Goal: Information Seeking & Learning: Learn about a topic

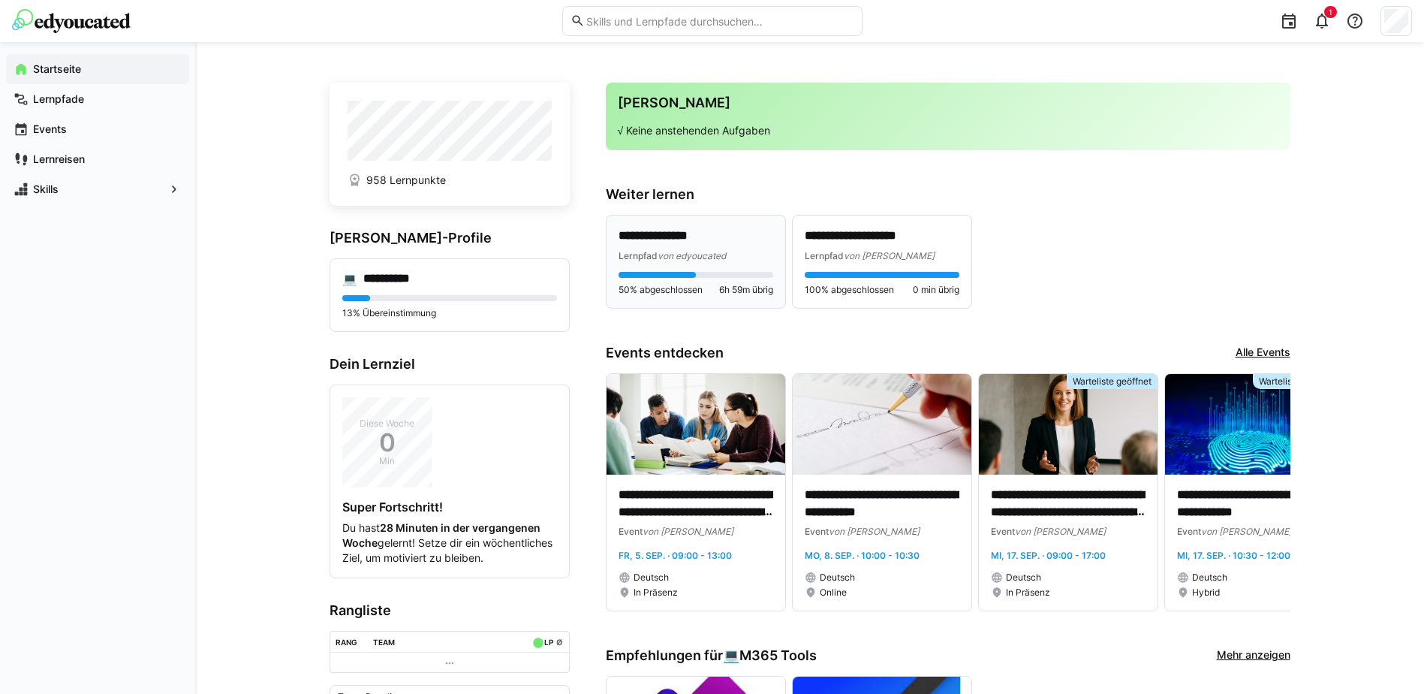
click at [680, 251] on span "von edyoucated" at bounding box center [692, 255] width 68 height 11
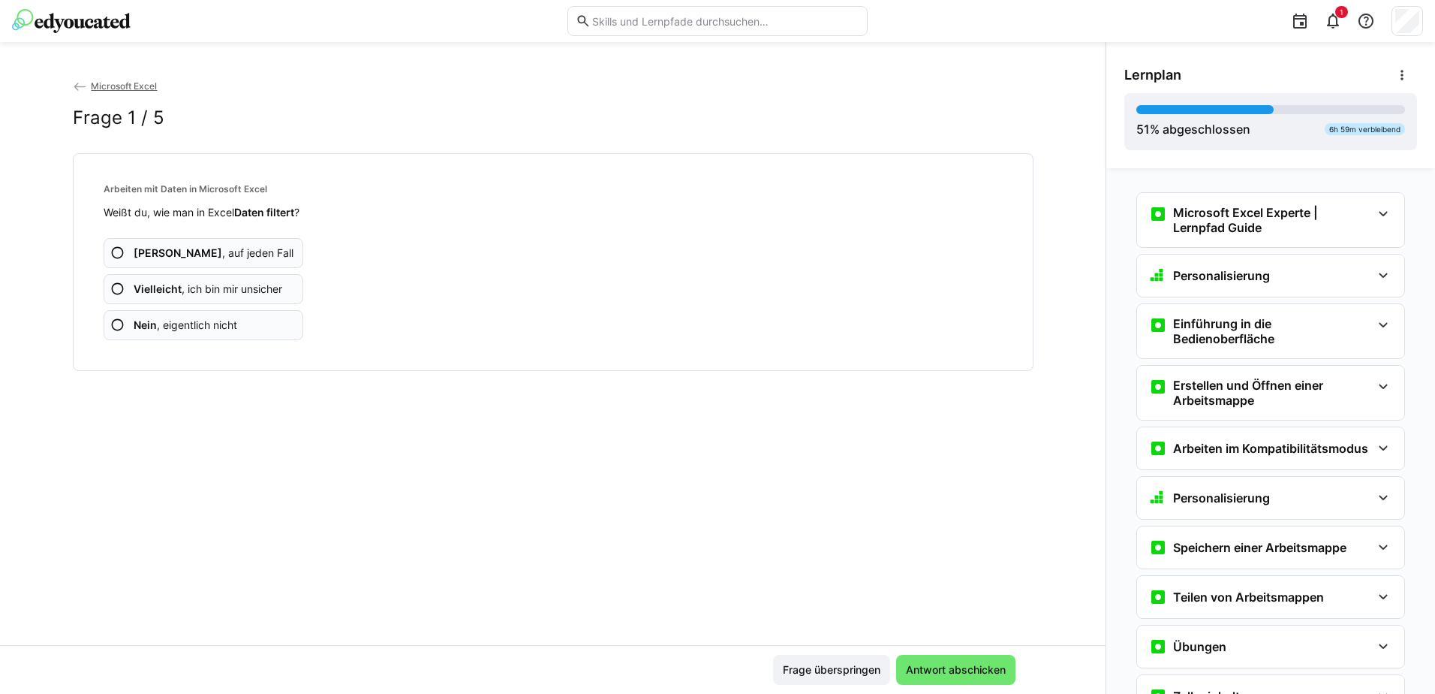
scroll to position [2106, 0]
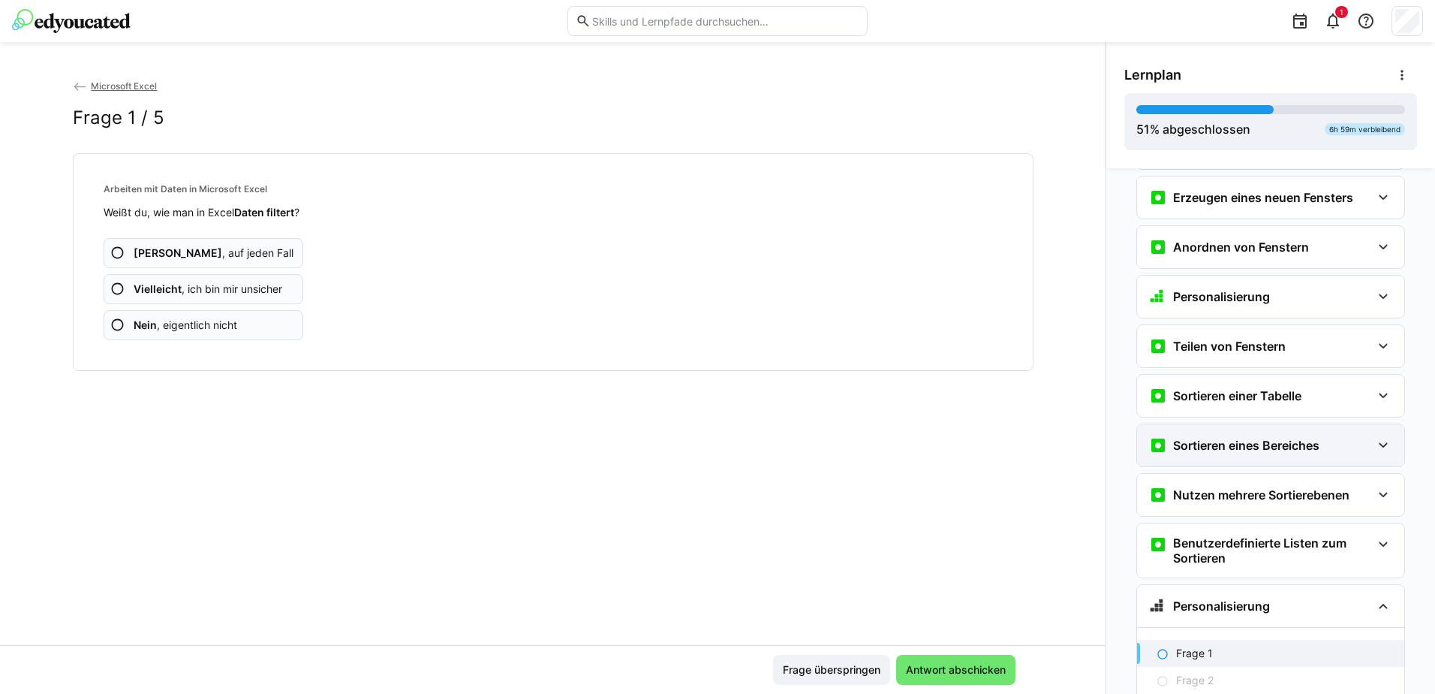
click at [1375, 597] on eds-icon at bounding box center [1384, 606] width 18 height 18
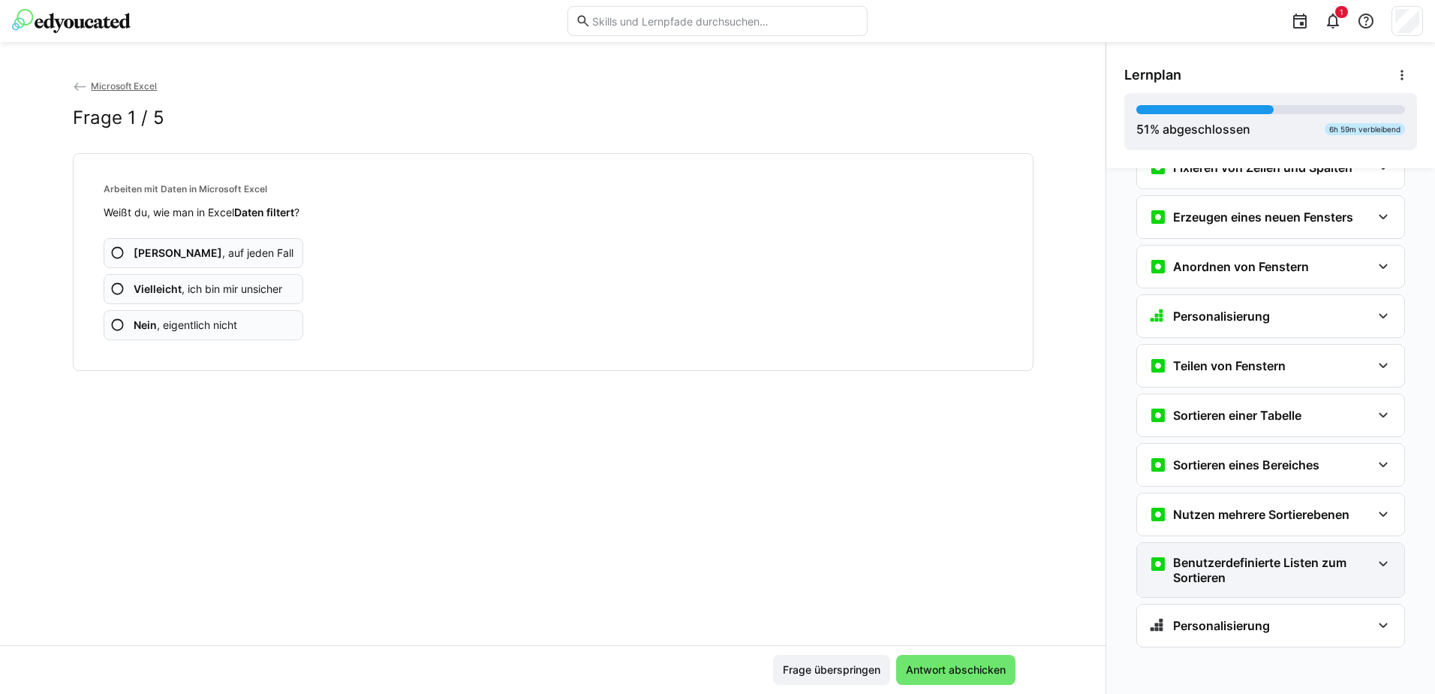
click at [1375, 560] on eds-icon at bounding box center [1384, 564] width 18 height 18
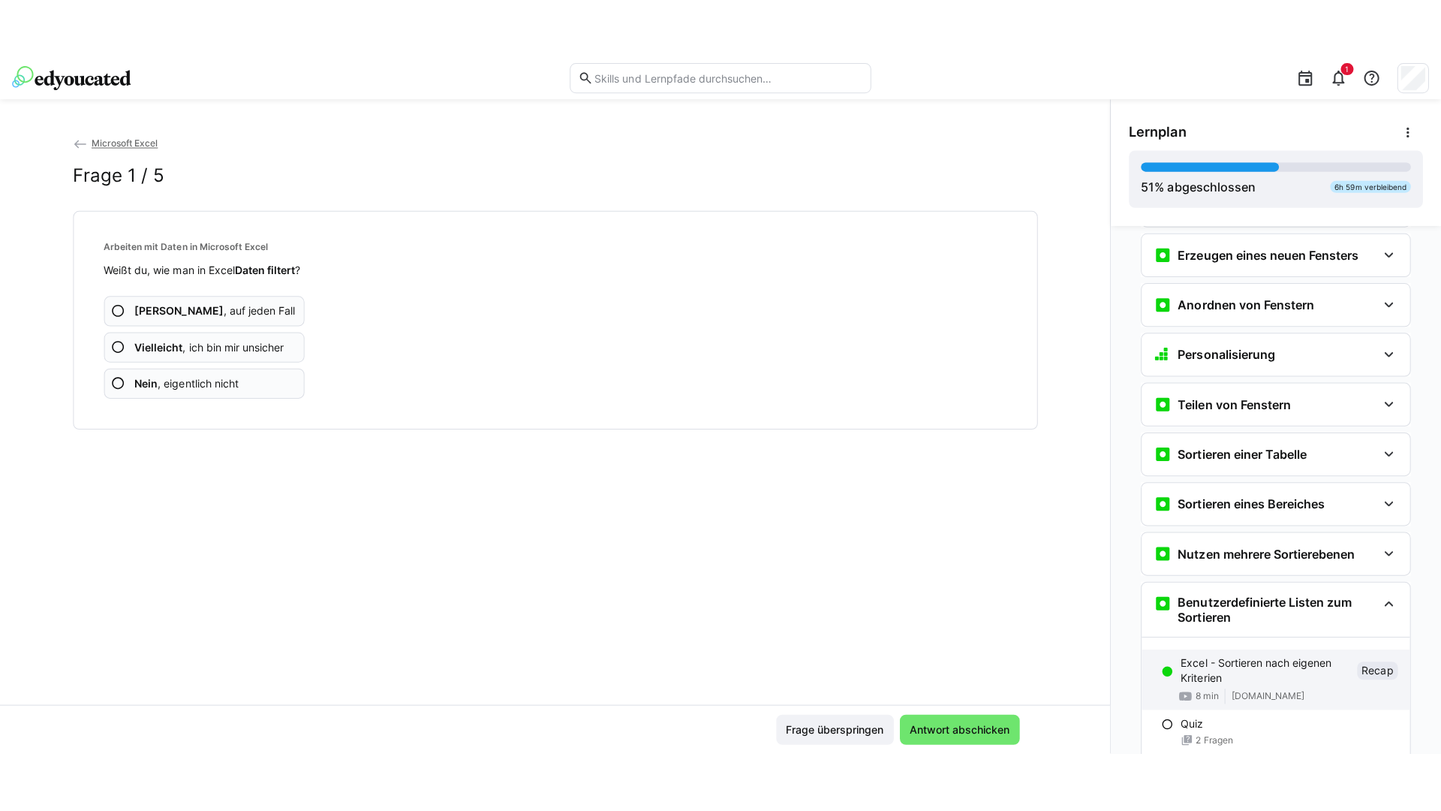
scroll to position [2226, 0]
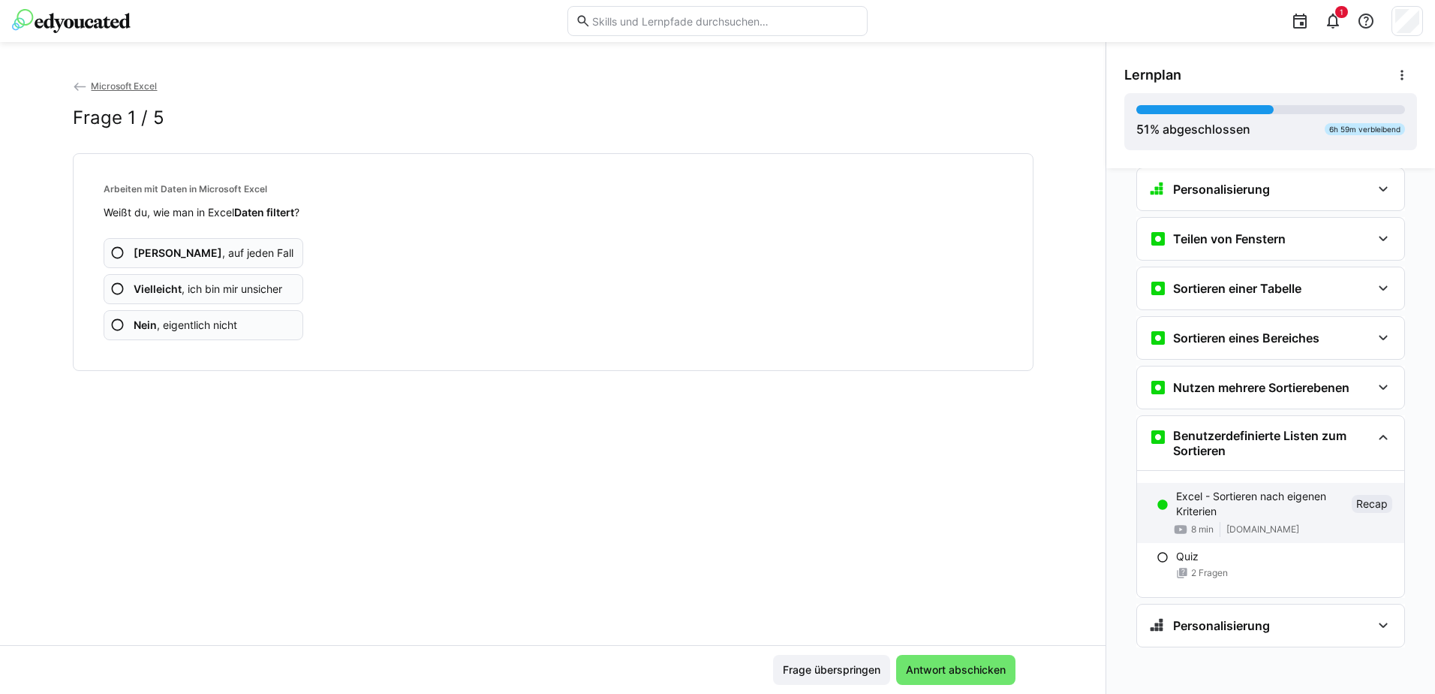
click at [1197, 499] on p "Excel - Sortieren nach eigenen Kriterien" at bounding box center [1261, 504] width 170 height 30
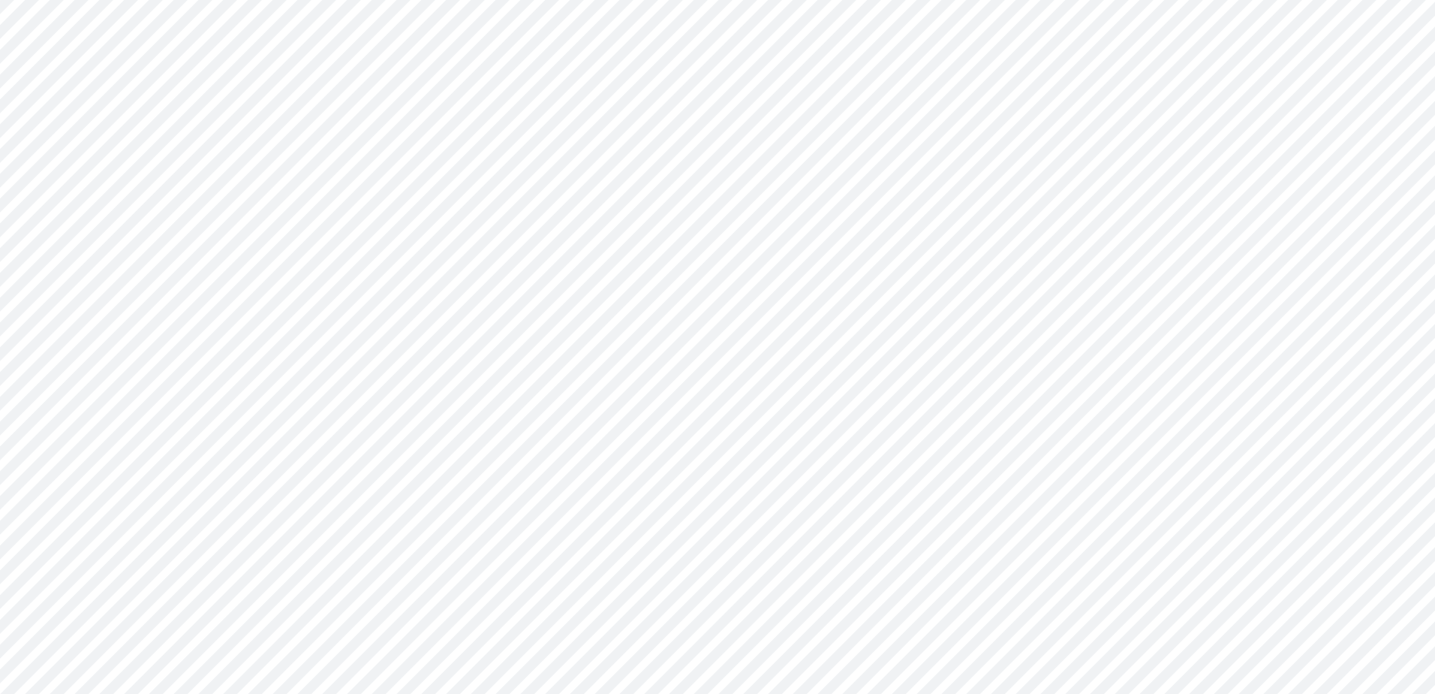
scroll to position [26, 0]
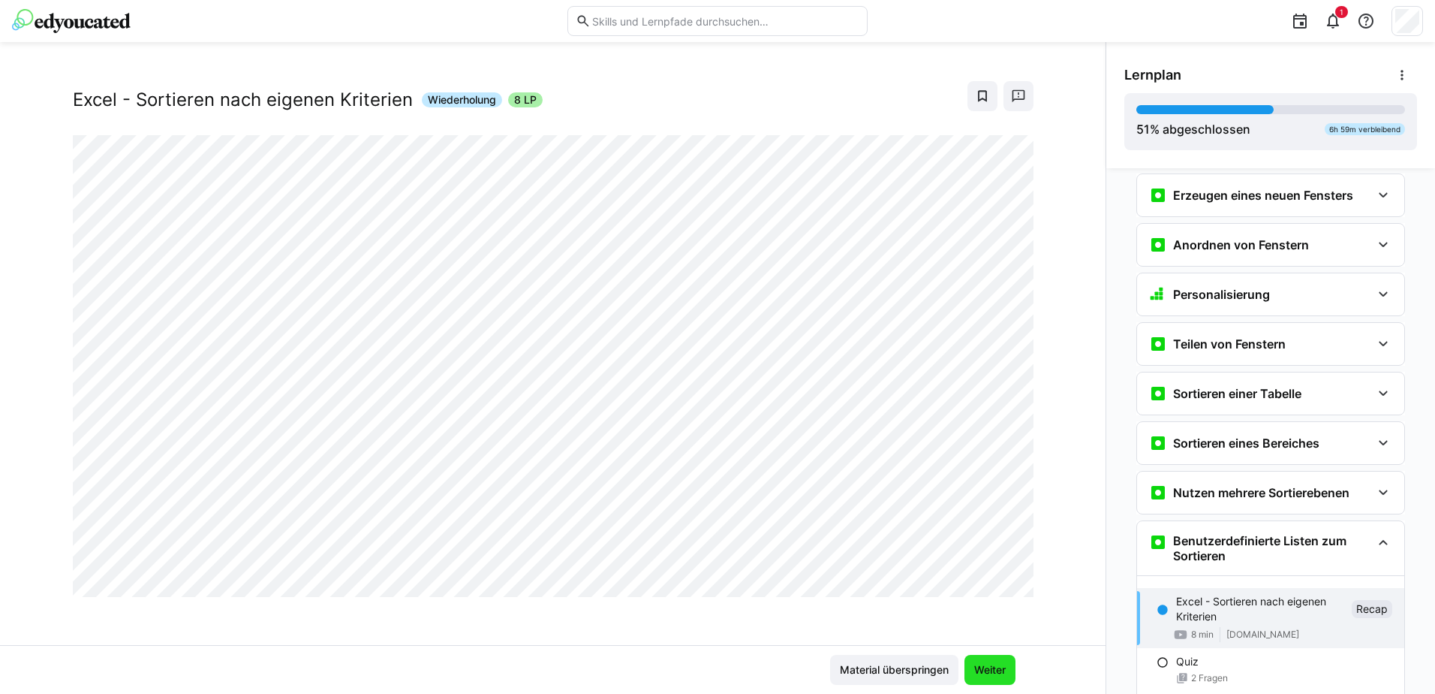
click at [986, 667] on span "Weiter" at bounding box center [990, 669] width 36 height 15
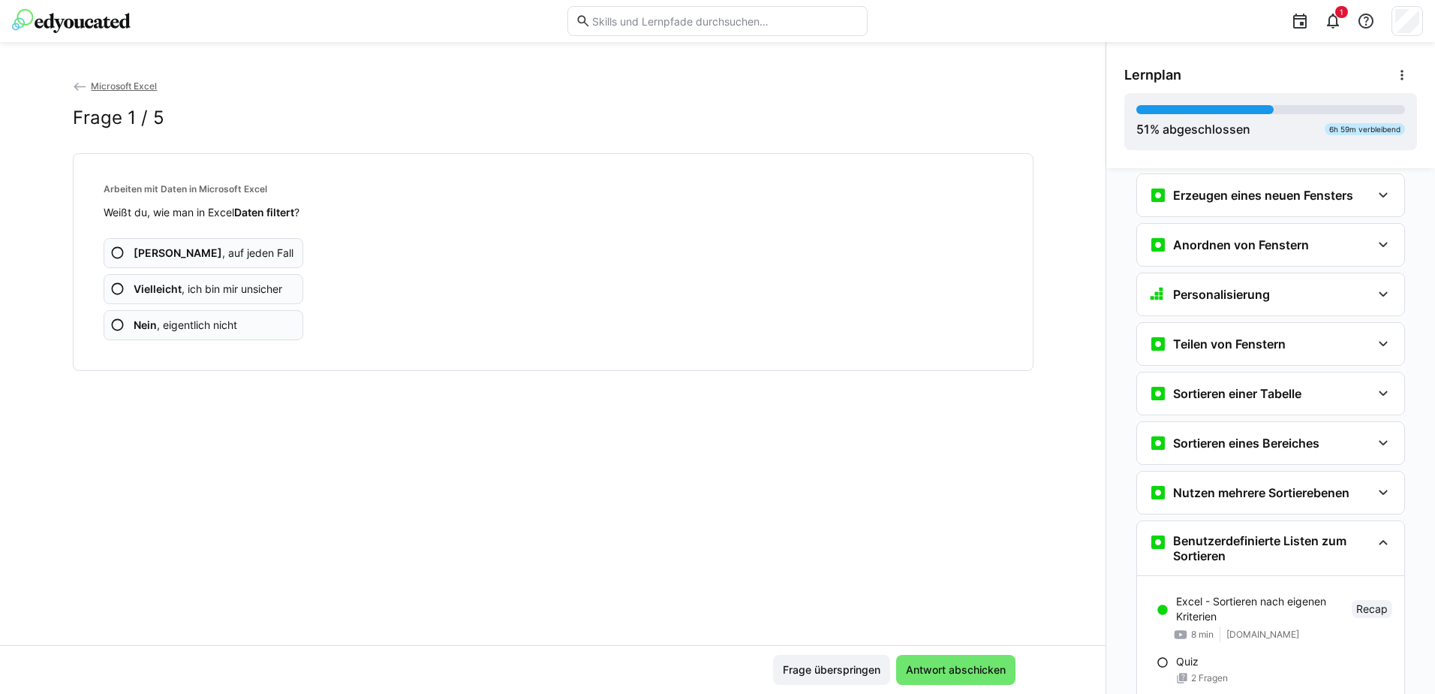
scroll to position [2226, 0]
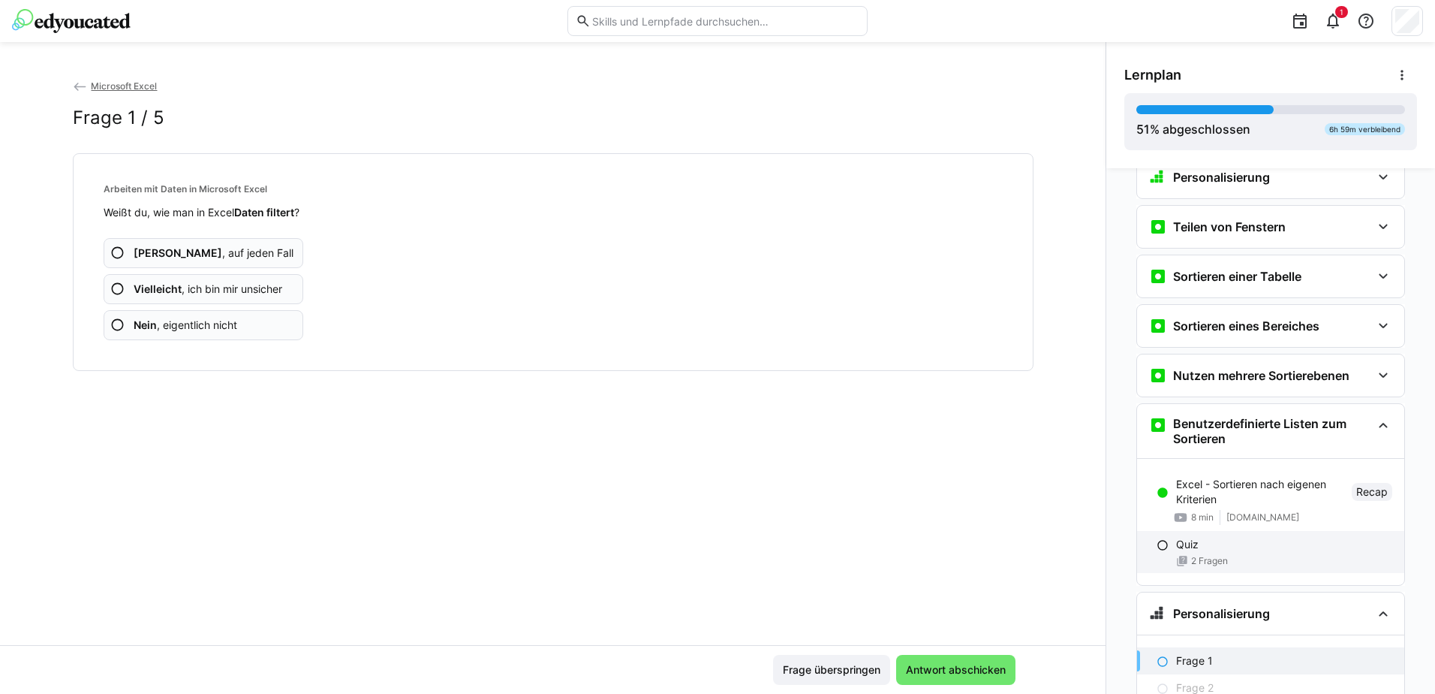
click at [1188, 552] on p "Quiz" at bounding box center [1187, 544] width 23 height 15
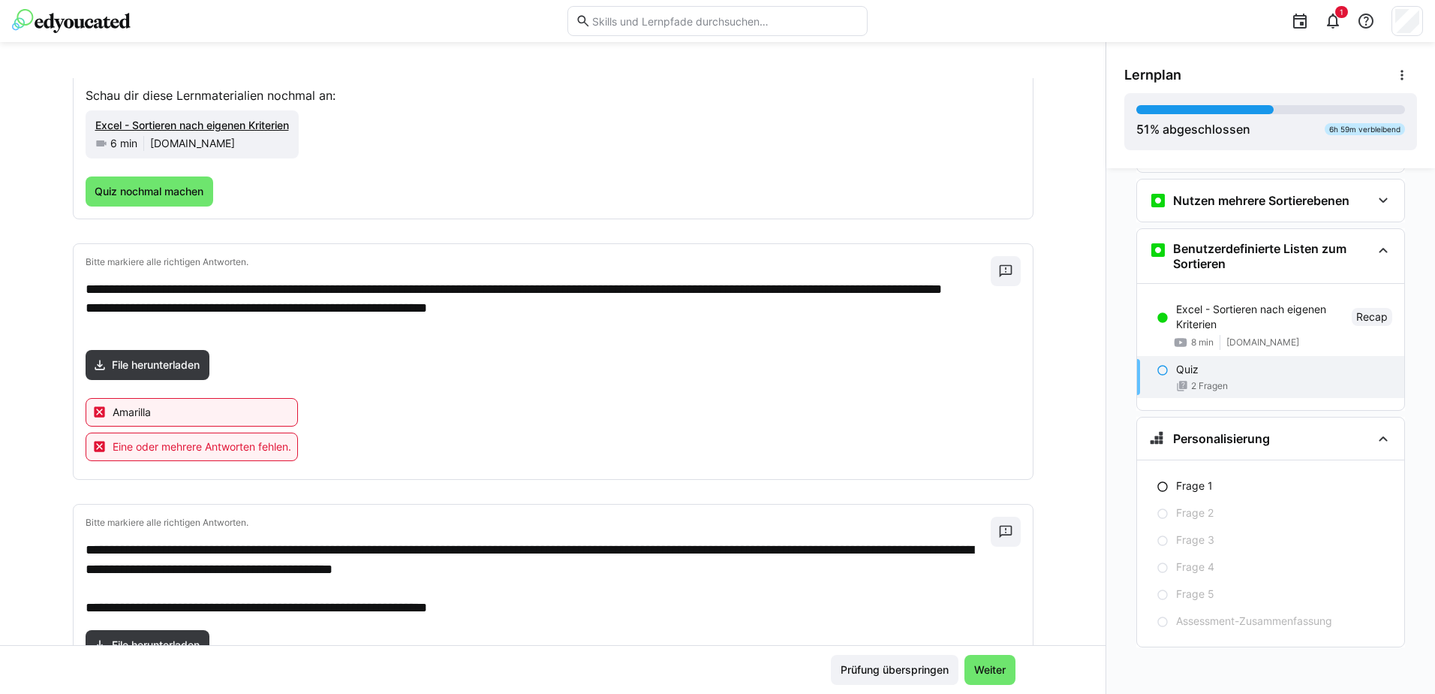
scroll to position [0, 0]
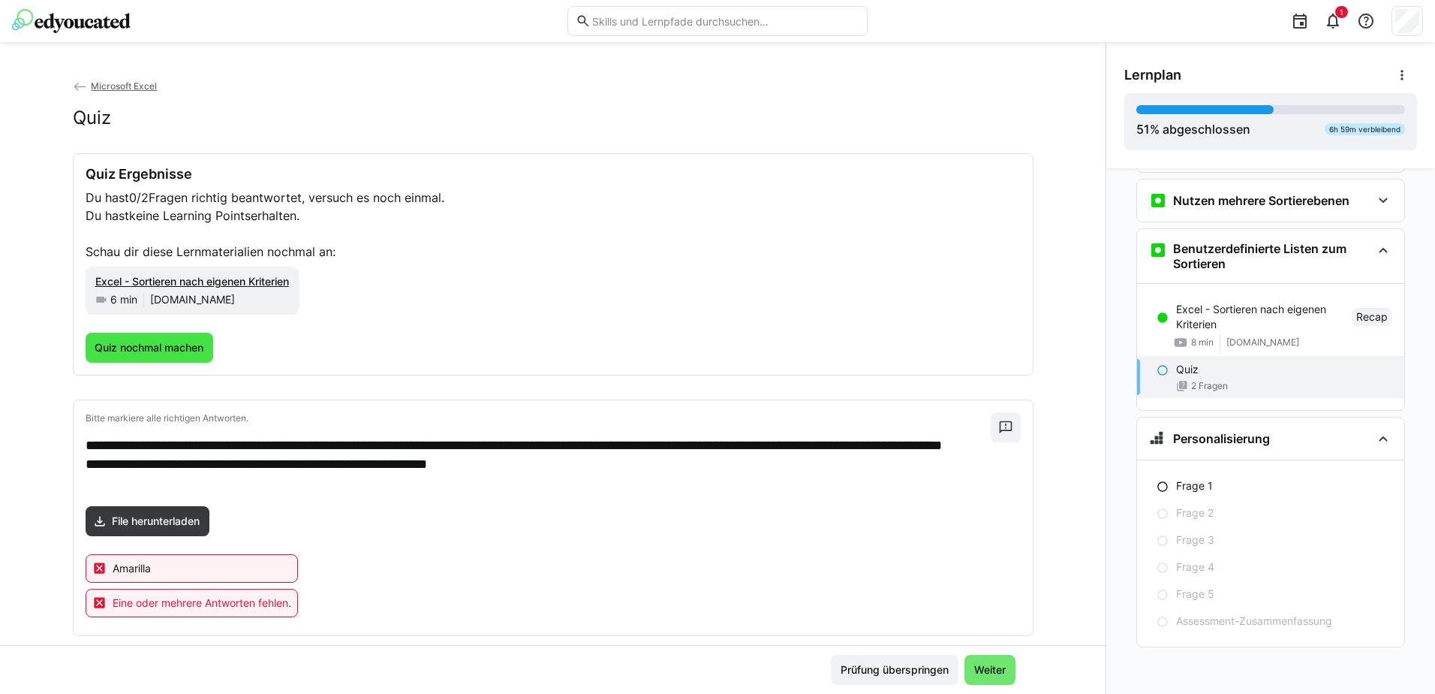
click at [142, 356] on span "Quiz nochmal machen" at bounding box center [150, 348] width 128 height 30
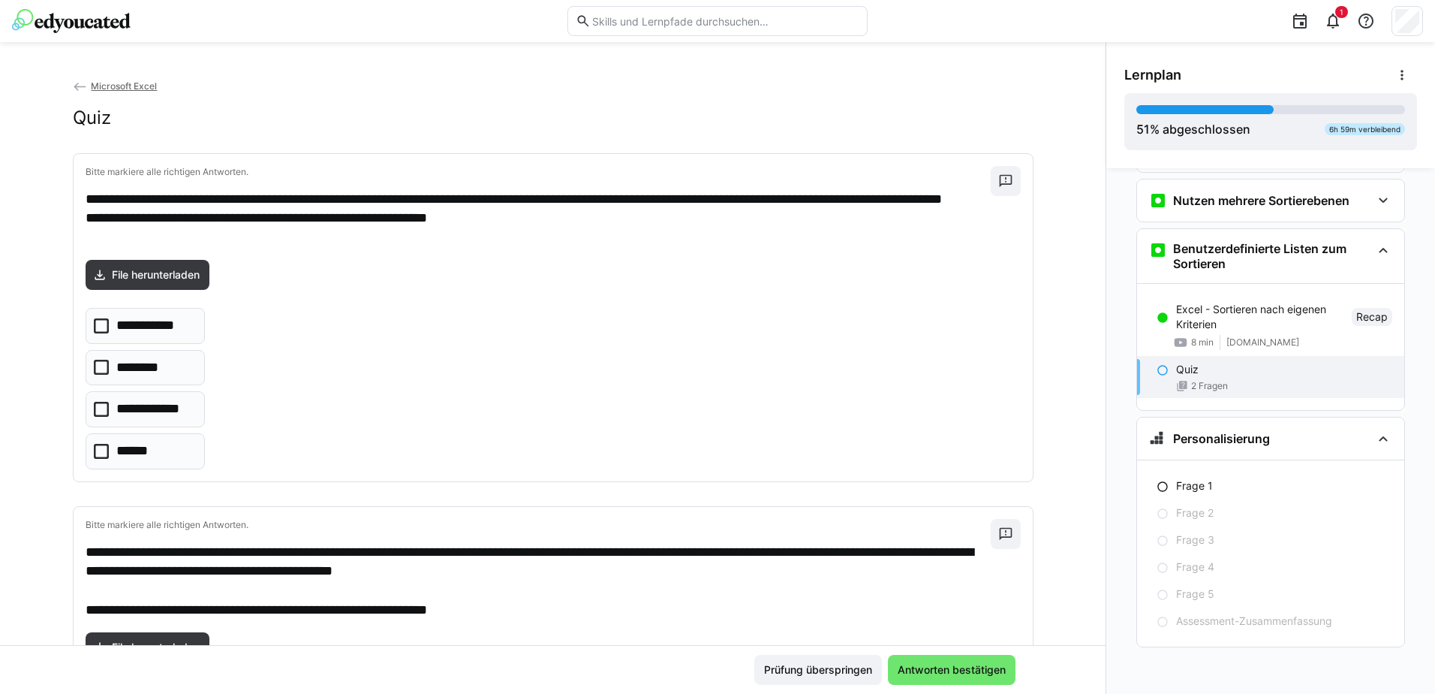
click at [94, 453] on icon at bounding box center [101, 451] width 15 height 15
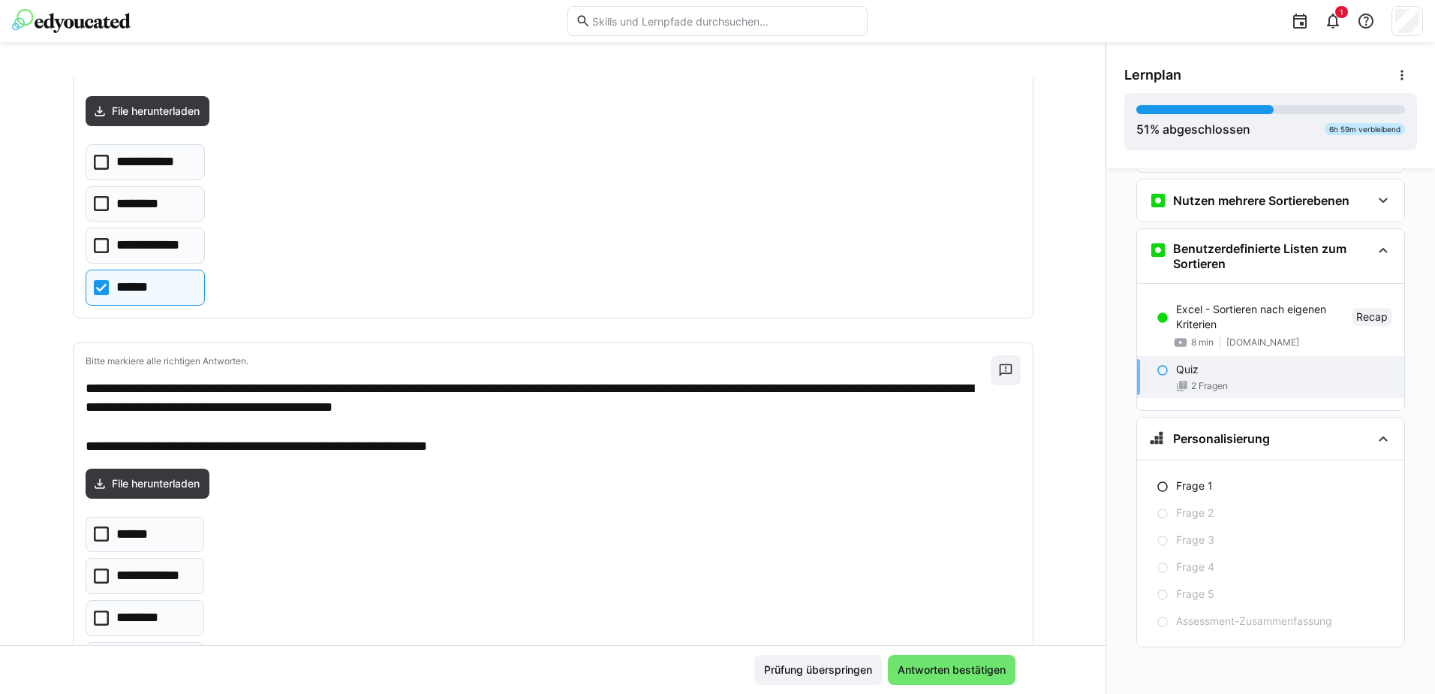
scroll to position [245, 0]
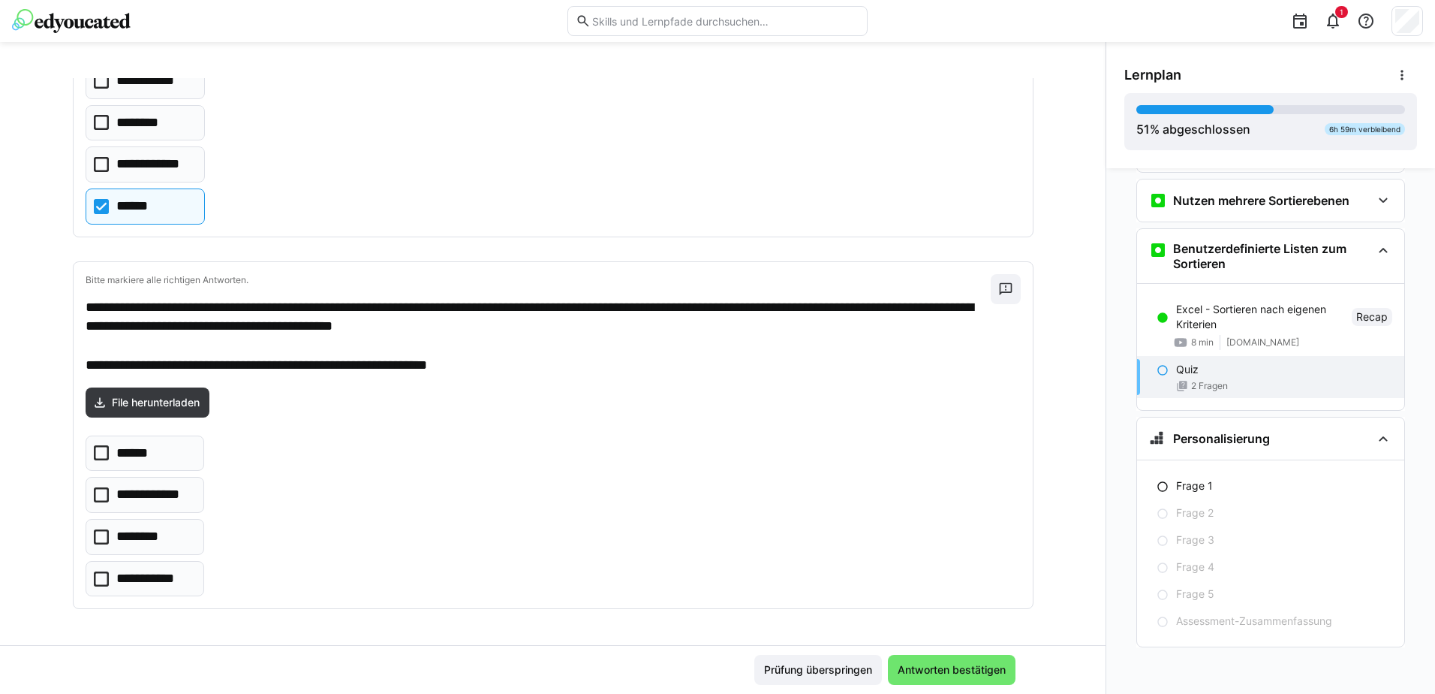
click at [96, 455] on icon at bounding box center [101, 452] width 15 height 15
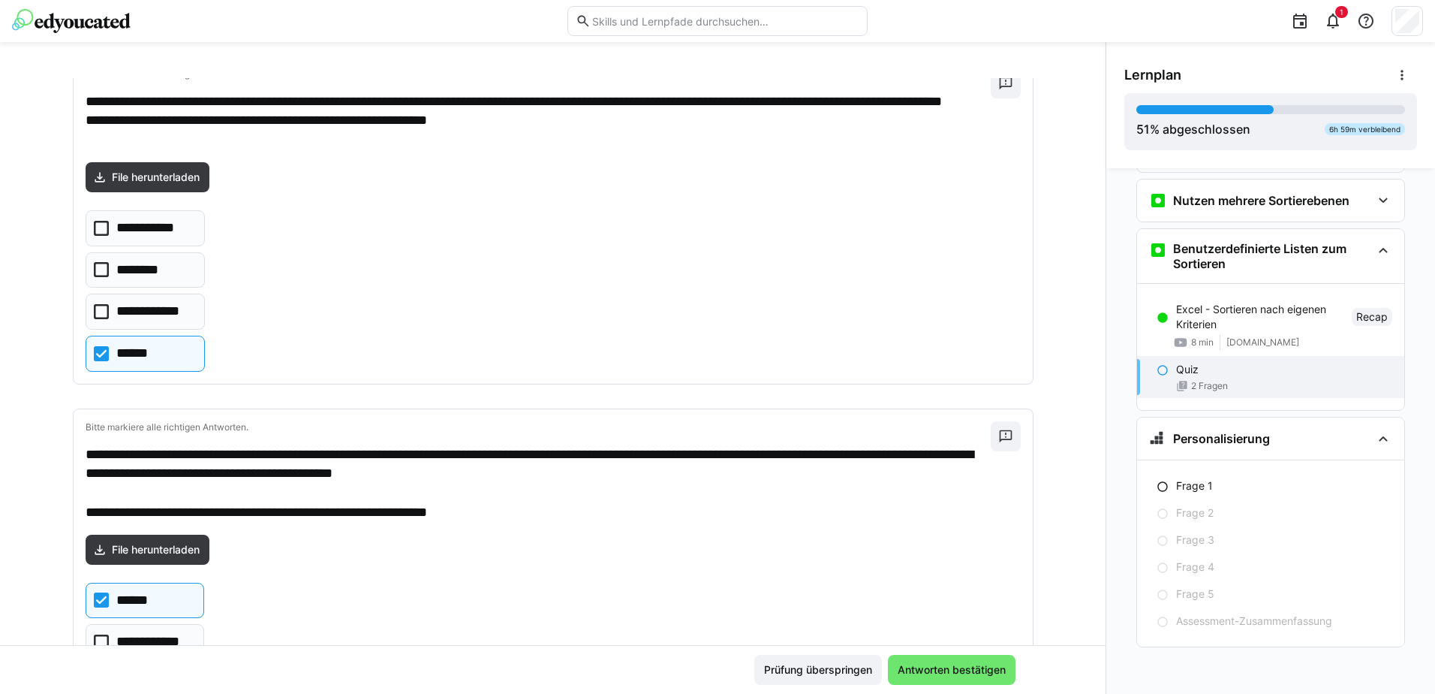
scroll to position [170, 0]
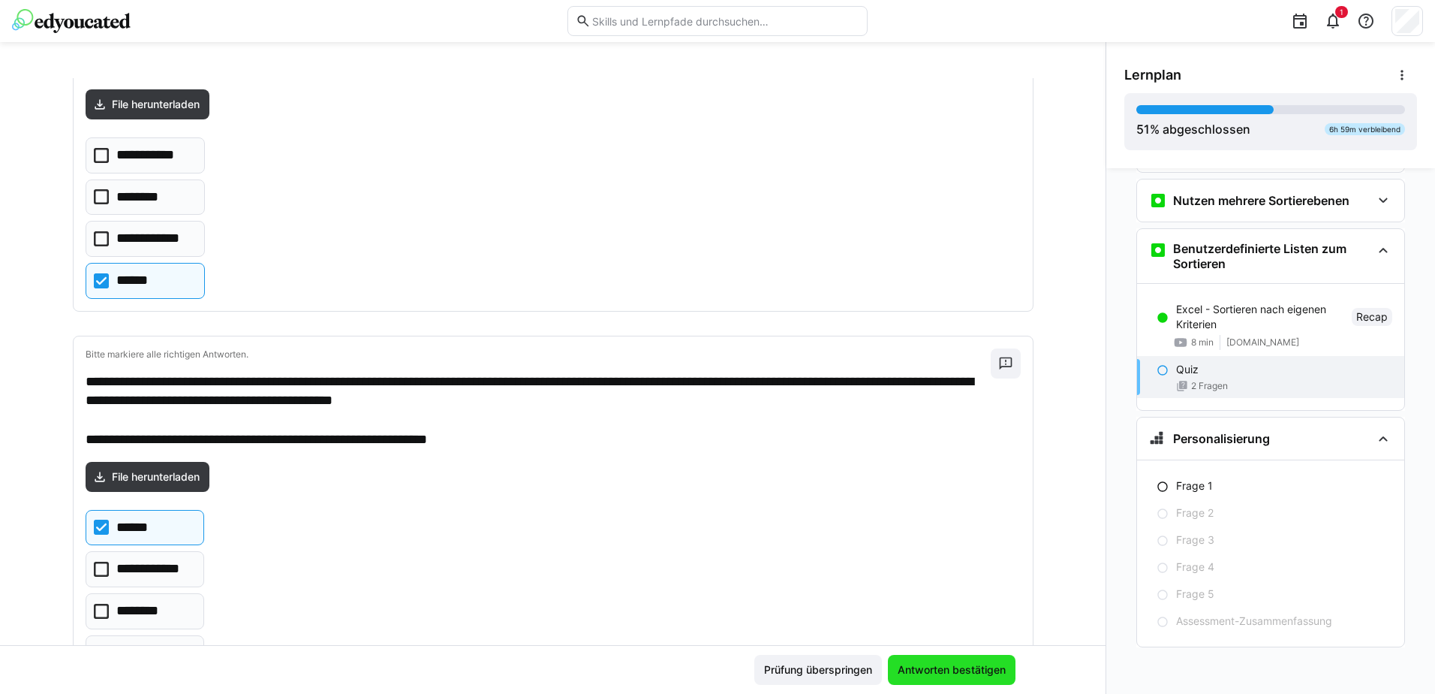
click at [942, 673] on span "Antworten bestätigen" at bounding box center [952, 669] width 113 height 15
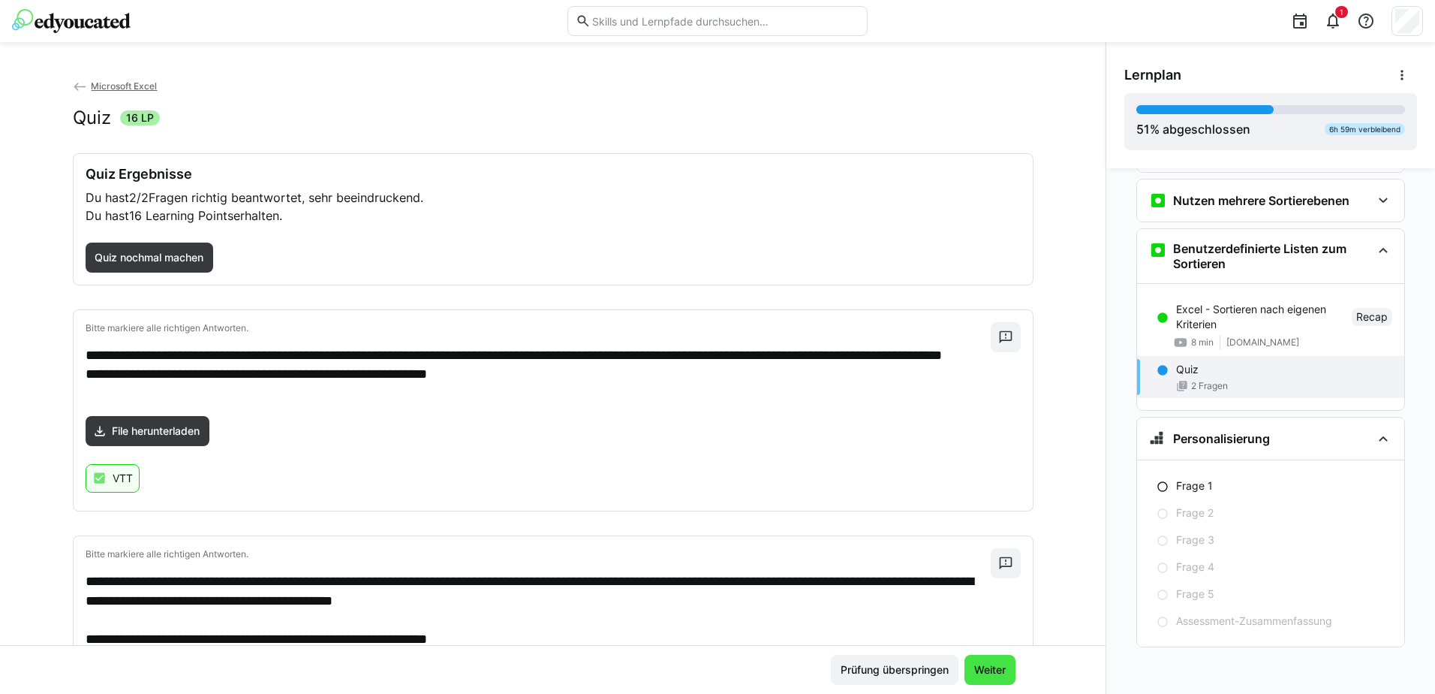
click at [993, 673] on span "Weiter" at bounding box center [990, 669] width 36 height 15
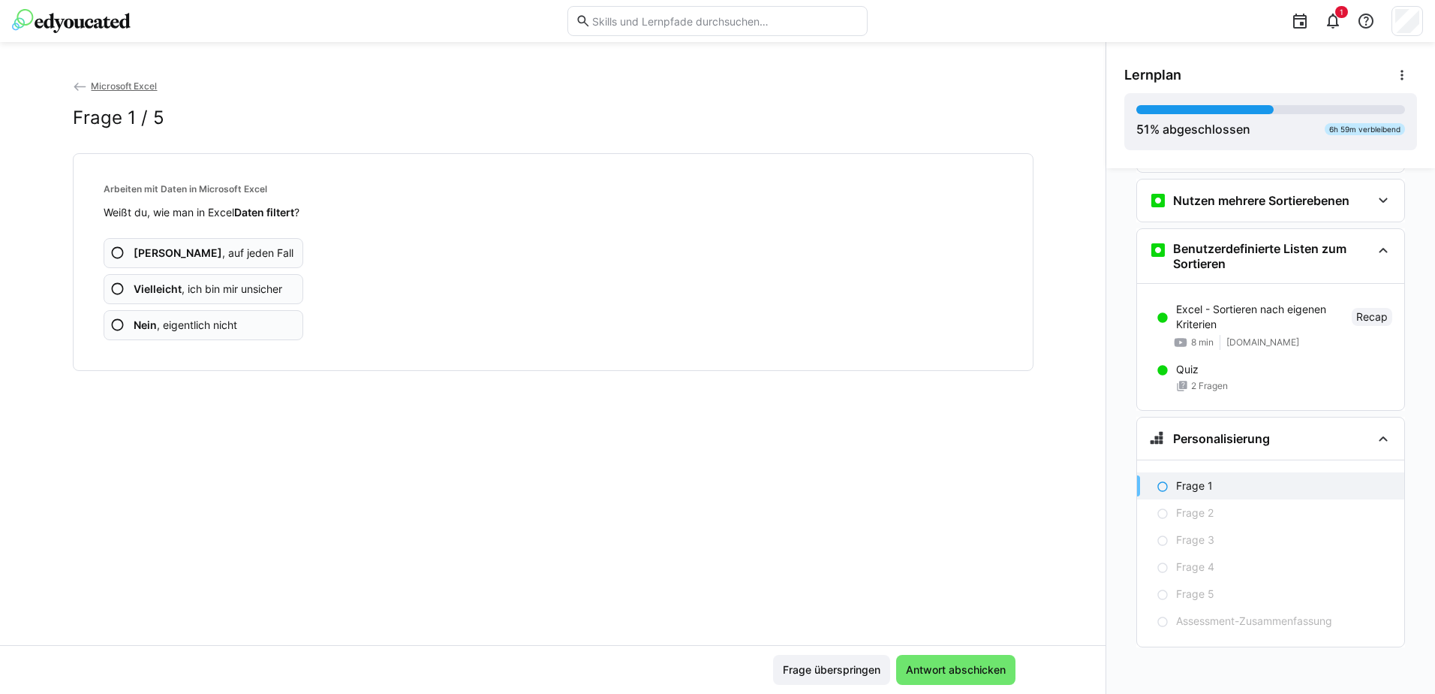
drag, startPoint x: 113, startPoint y: 326, endPoint x: 121, endPoint y: 329, distance: 8.1
click at [114, 327] on eds-icon at bounding box center [117, 325] width 15 height 15
click at [114, 326] on eds-icon at bounding box center [117, 325] width 15 height 15
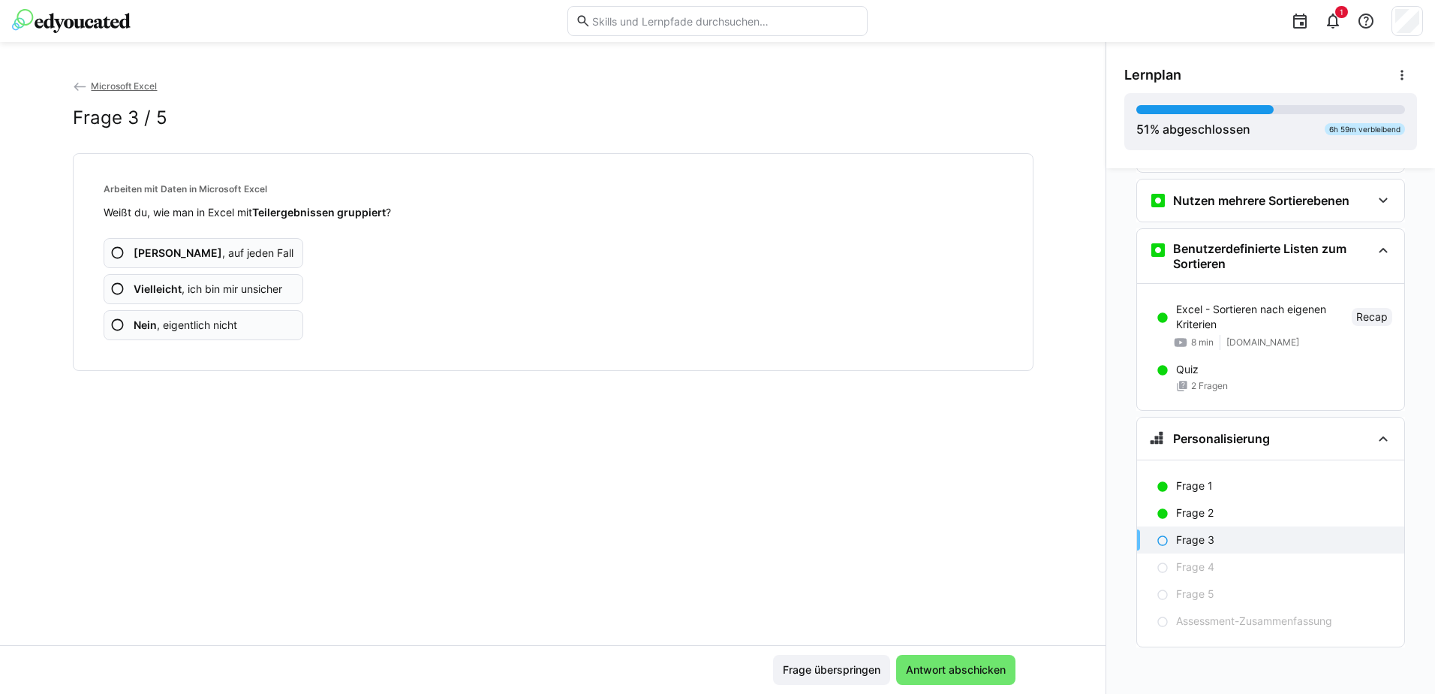
click at [114, 326] on eds-icon at bounding box center [117, 325] width 15 height 15
click at [118, 324] on eds-icon at bounding box center [117, 325] width 15 height 15
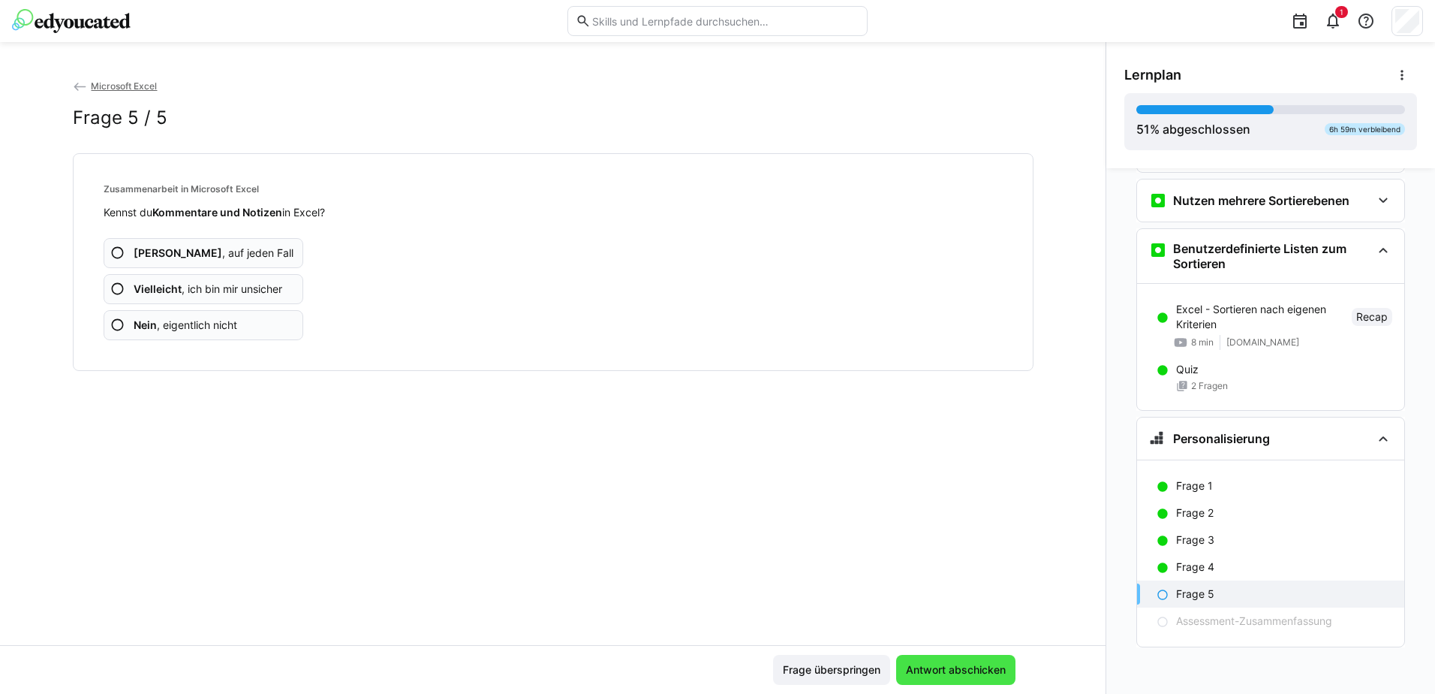
click at [935, 669] on span "Antwort abschicken" at bounding box center [956, 669] width 104 height 15
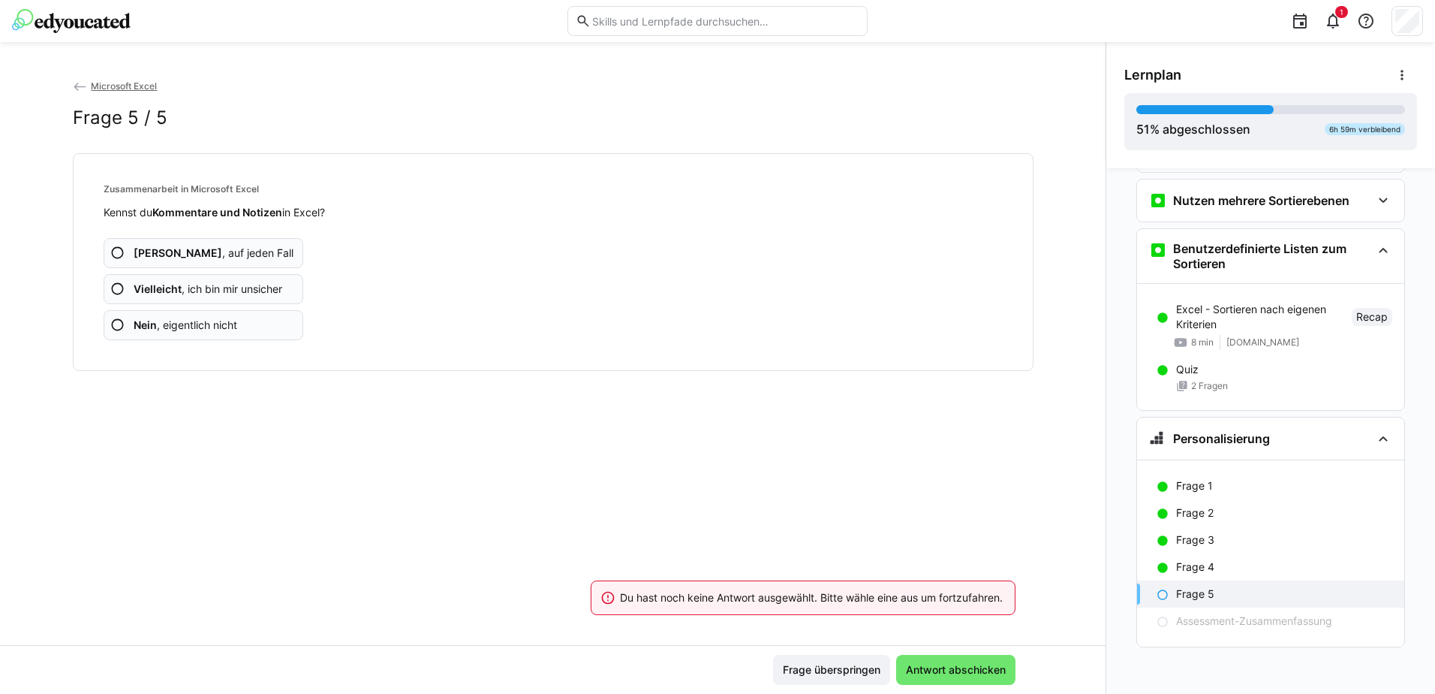
click at [115, 327] on eds-icon at bounding box center [117, 325] width 15 height 15
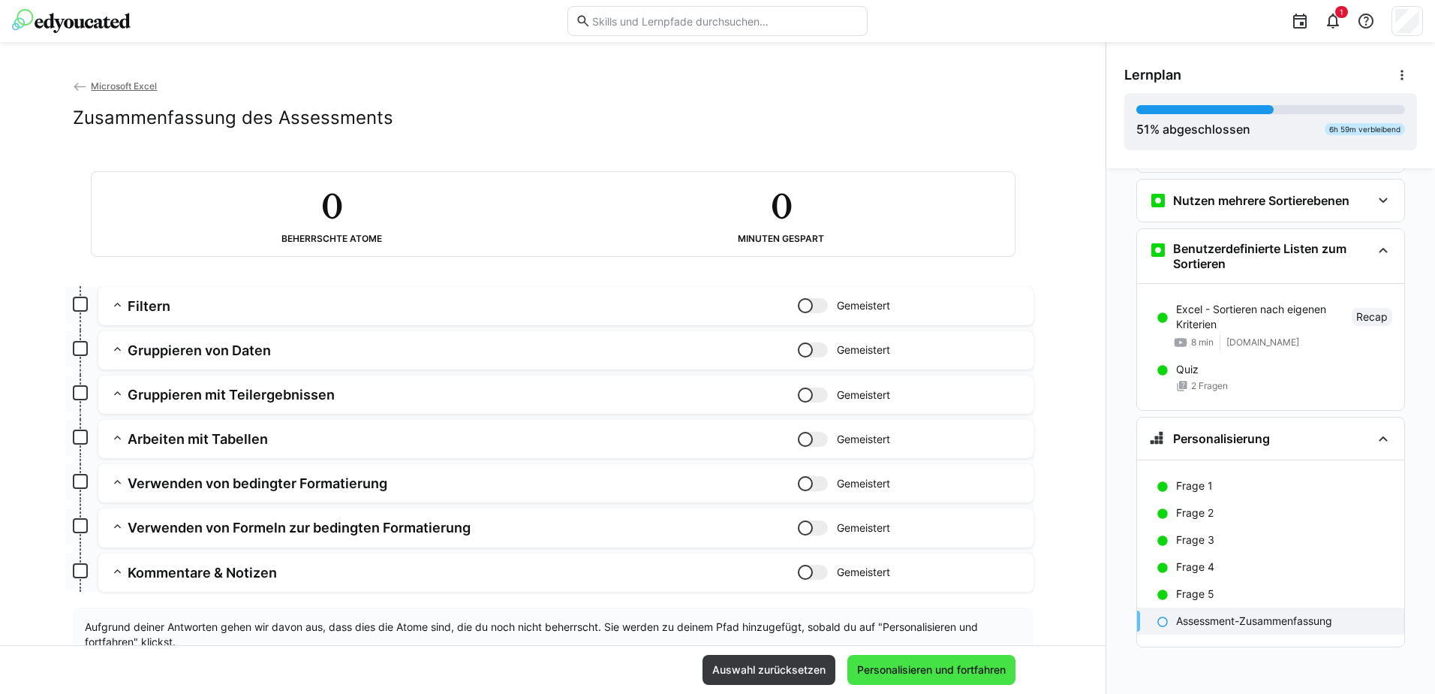
click at [902, 668] on span "Personalisieren und fortfahren" at bounding box center [931, 669] width 153 height 15
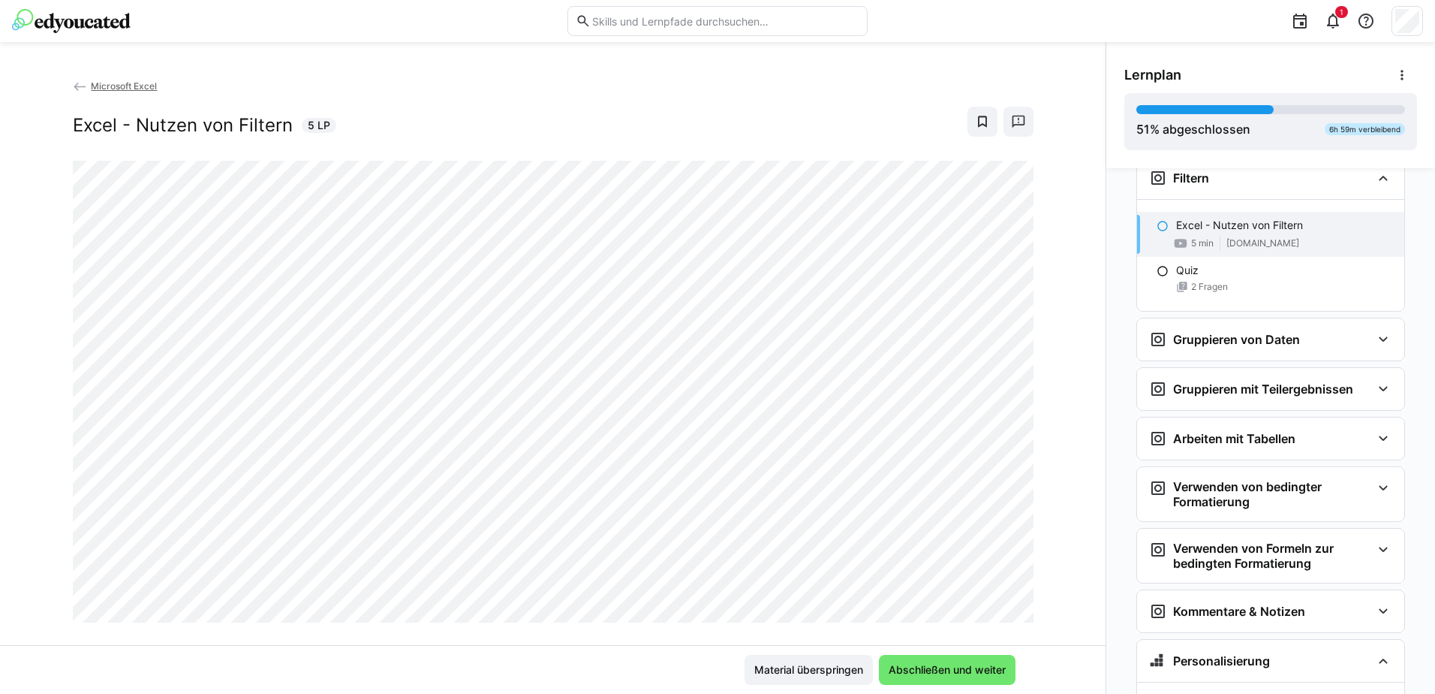
scroll to position [26, 0]
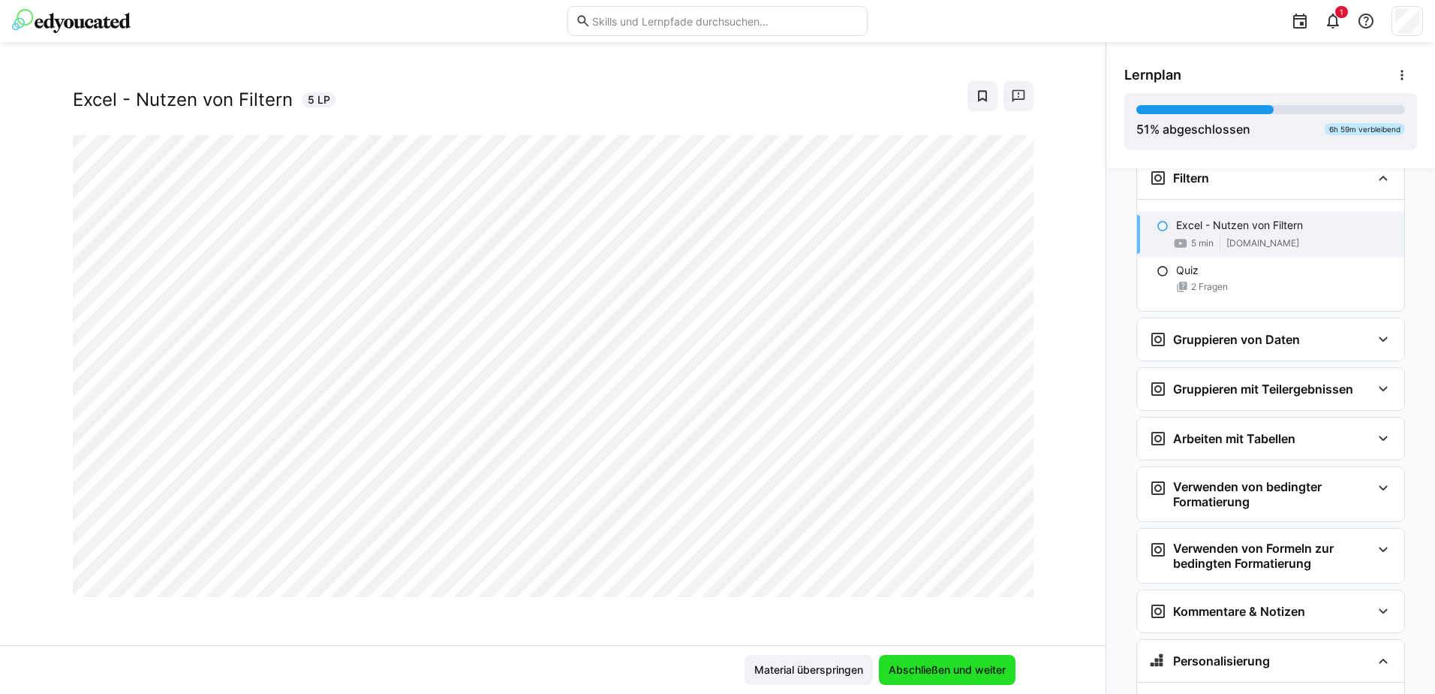
click at [929, 671] on span "Abschließen und weiter" at bounding box center [948, 669] width 122 height 15
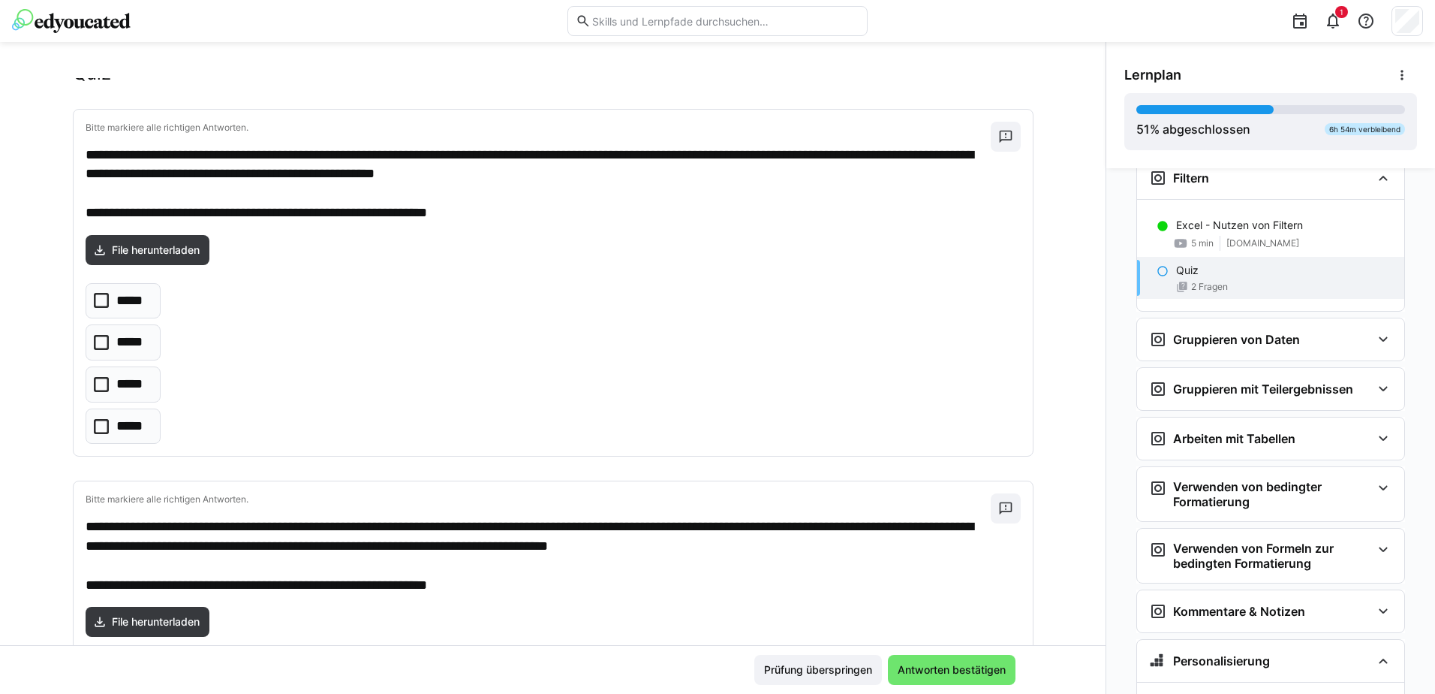
scroll to position [0, 0]
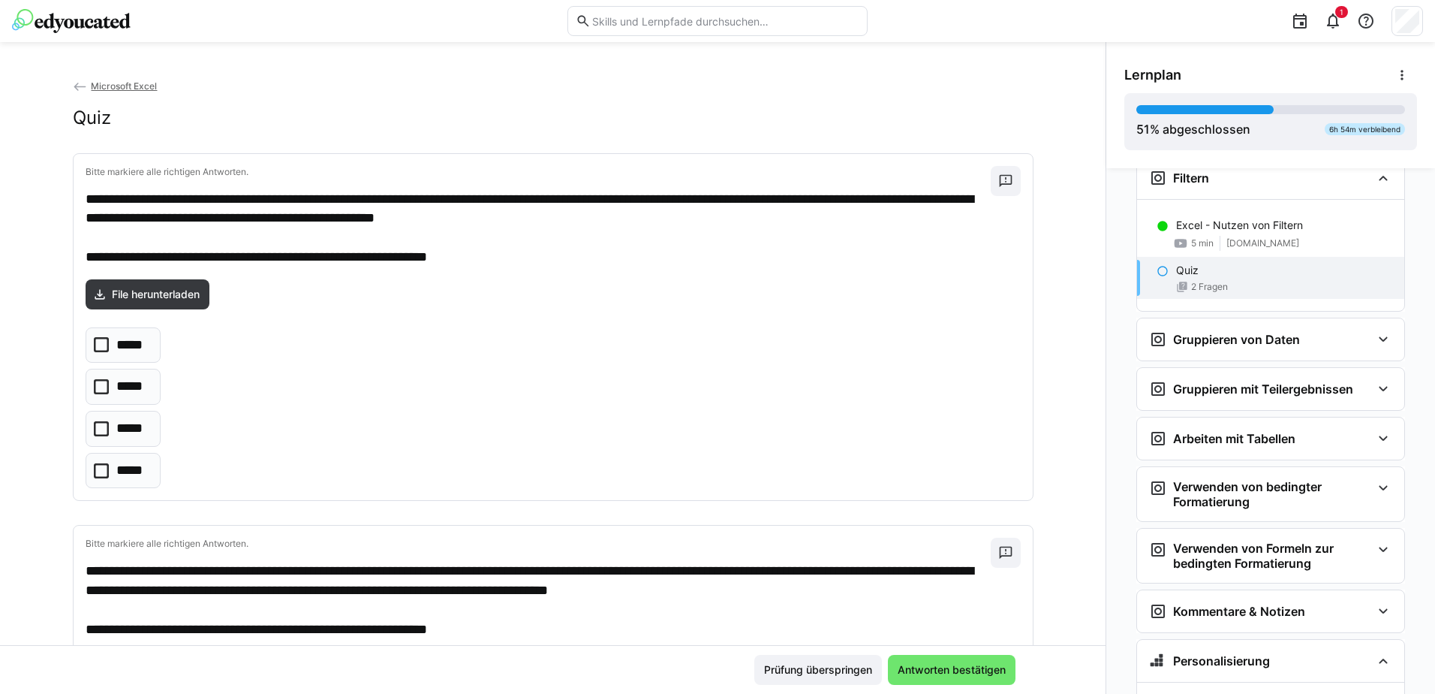
click at [95, 389] on icon at bounding box center [101, 386] width 15 height 15
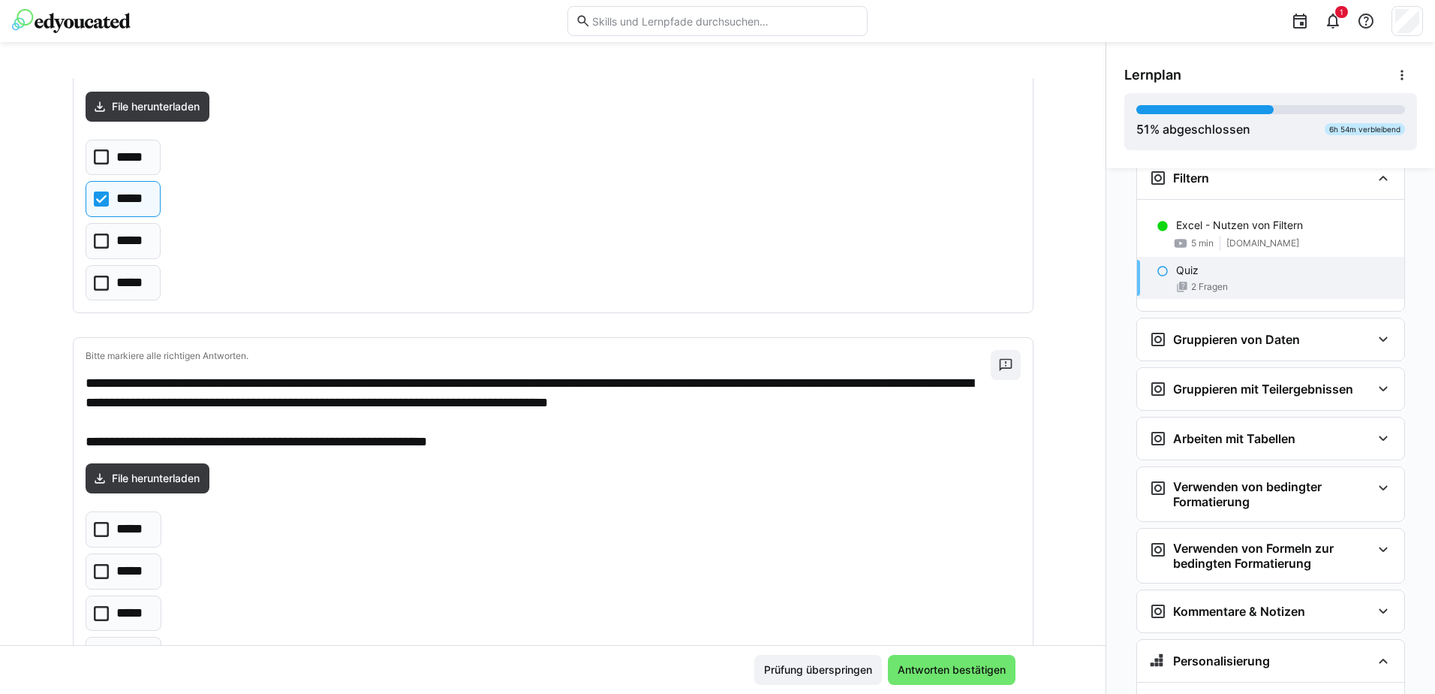
scroll to position [264, 0]
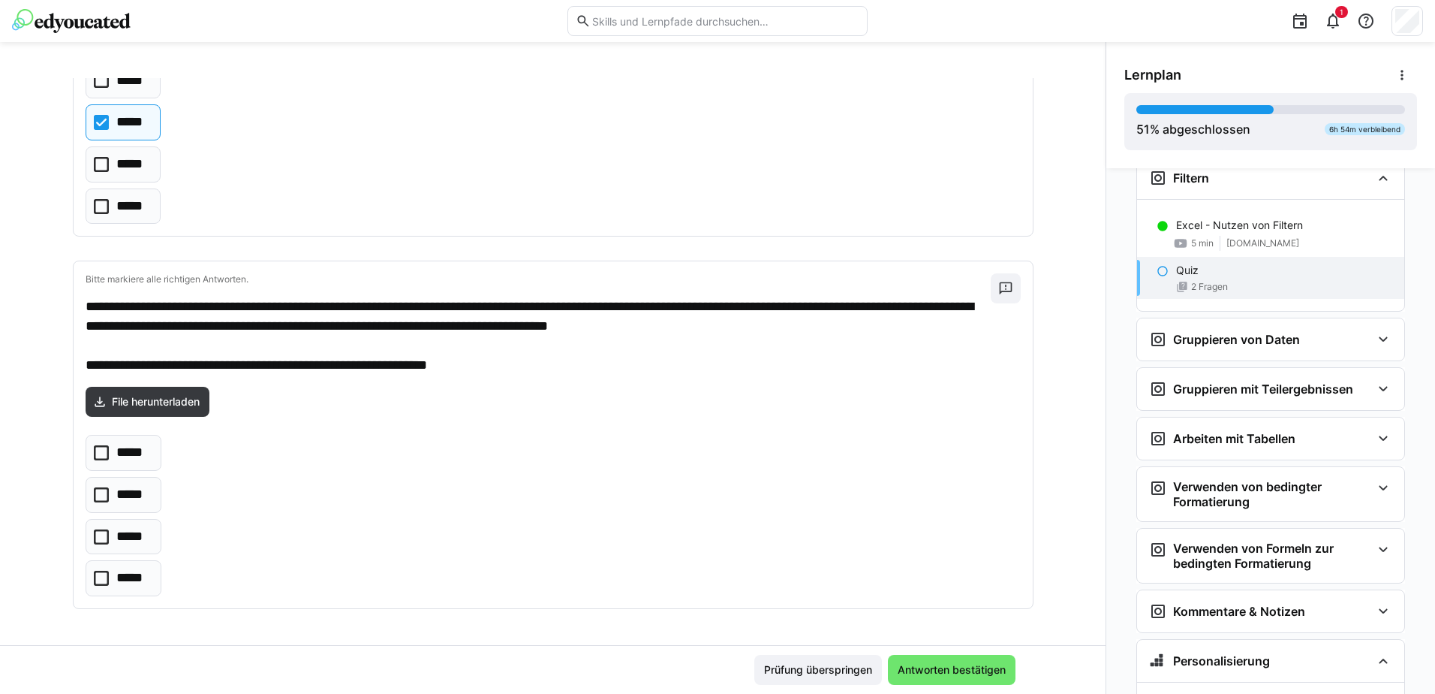
click at [95, 579] on icon at bounding box center [101, 578] width 15 height 15
click at [949, 667] on span "Antworten bestätigen" at bounding box center [952, 669] width 113 height 15
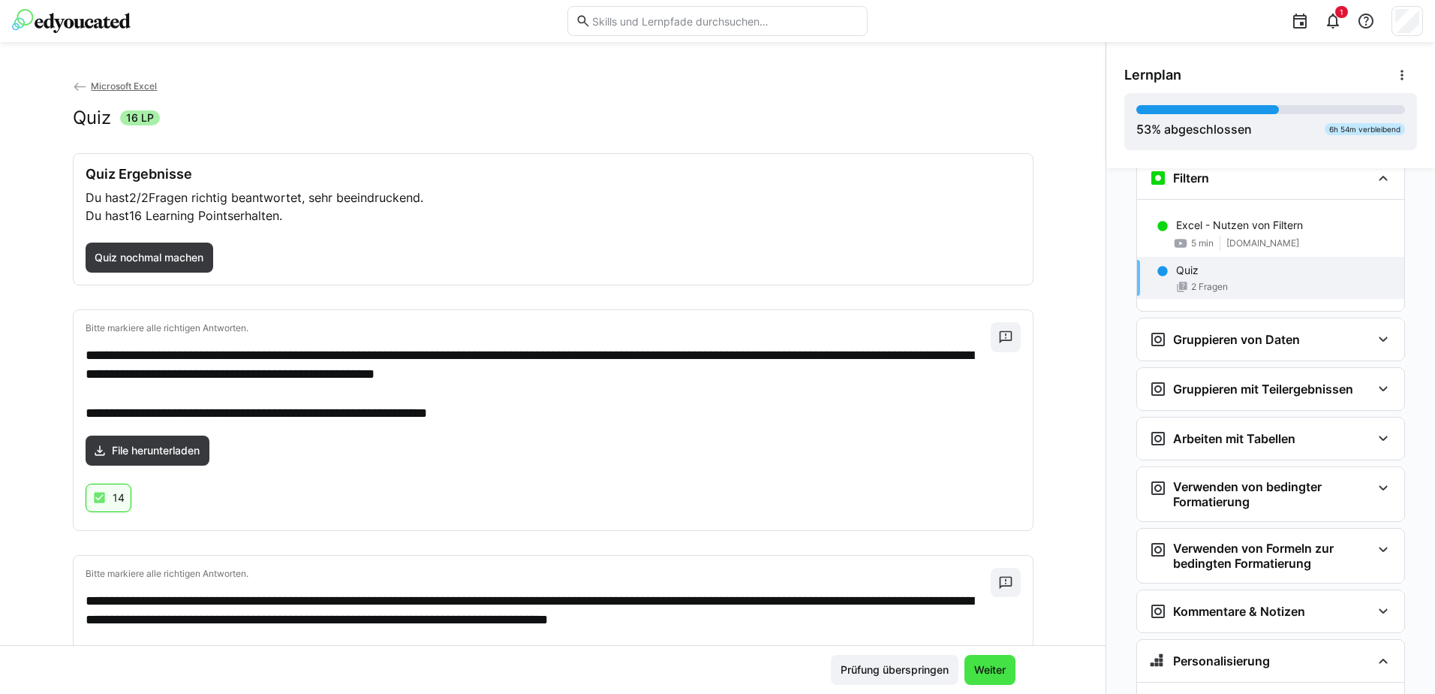
click at [981, 670] on span "Weiter" at bounding box center [990, 669] width 36 height 15
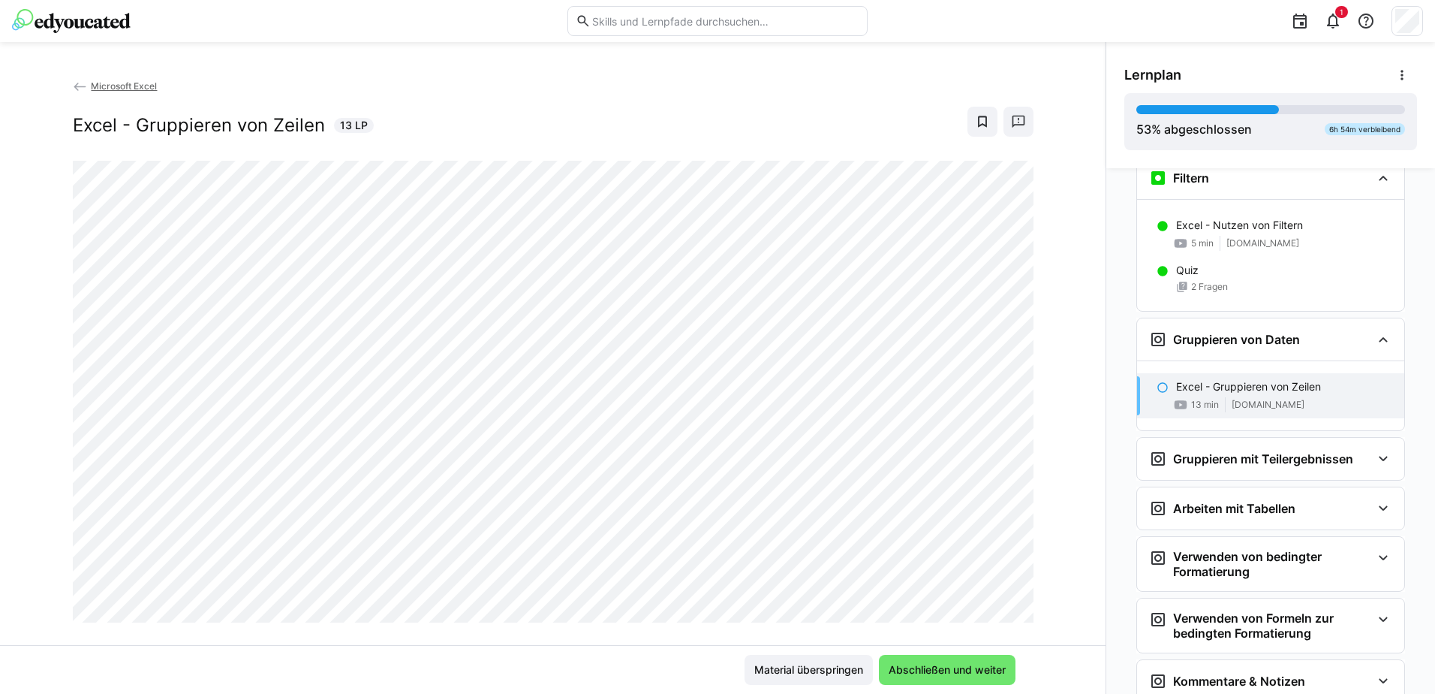
scroll to position [2872, 0]
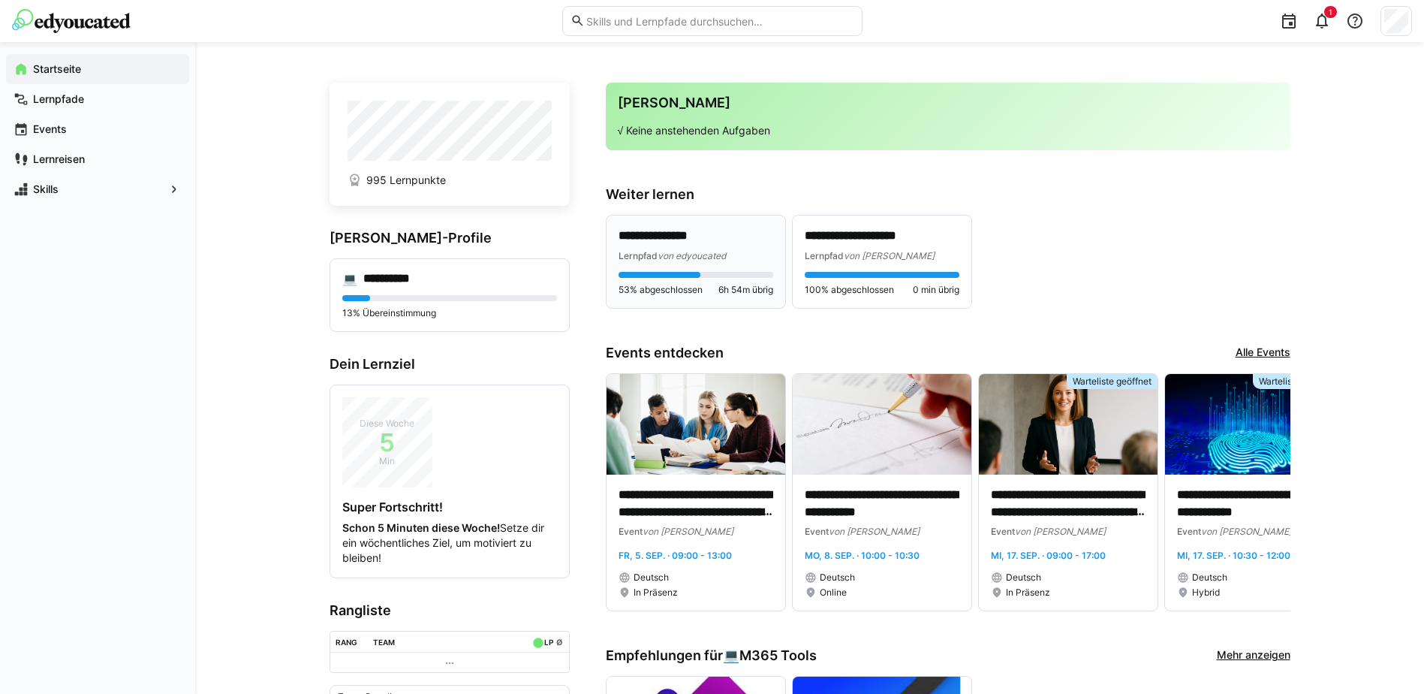
click at [664, 244] on p "**********" at bounding box center [696, 235] width 155 height 17
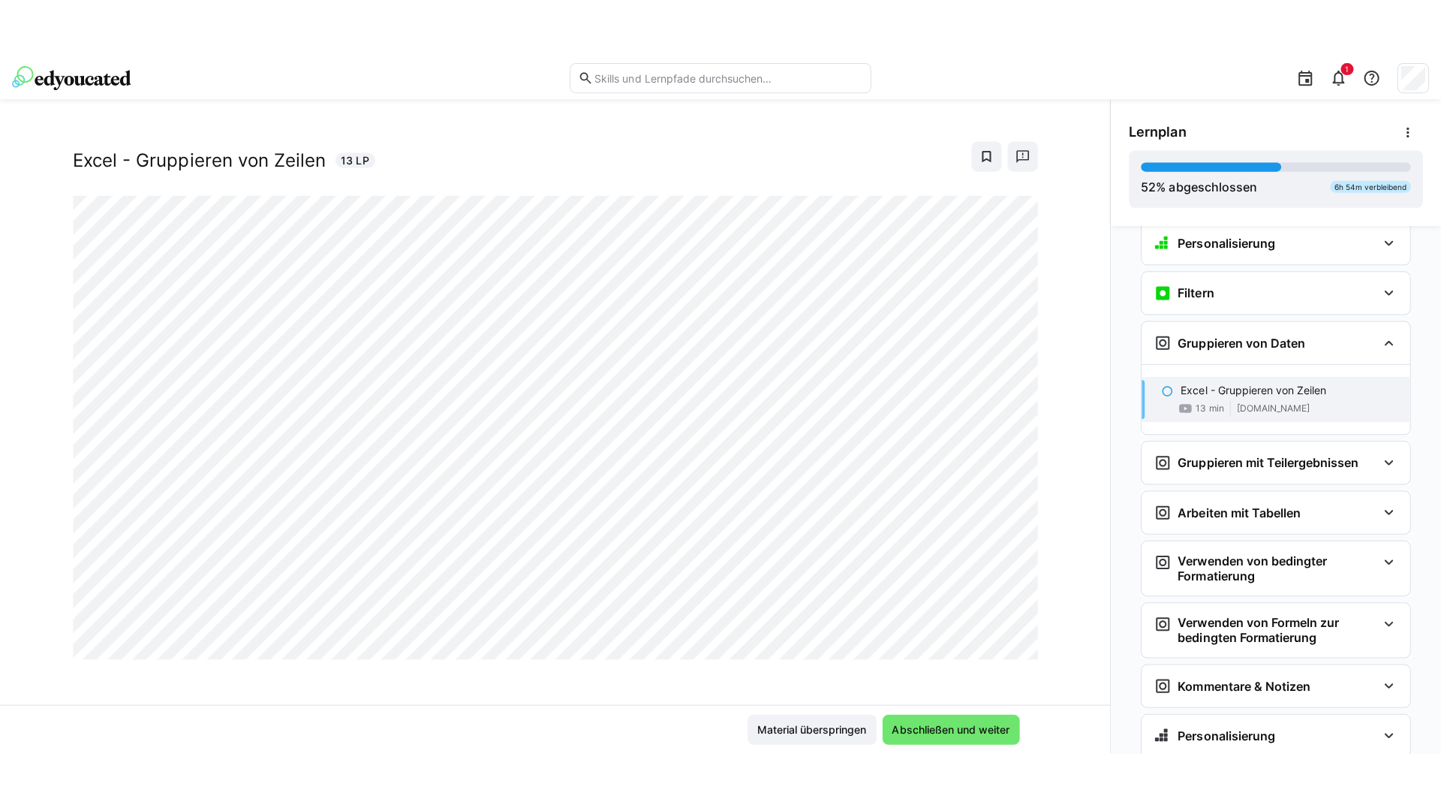
scroll to position [26, 0]
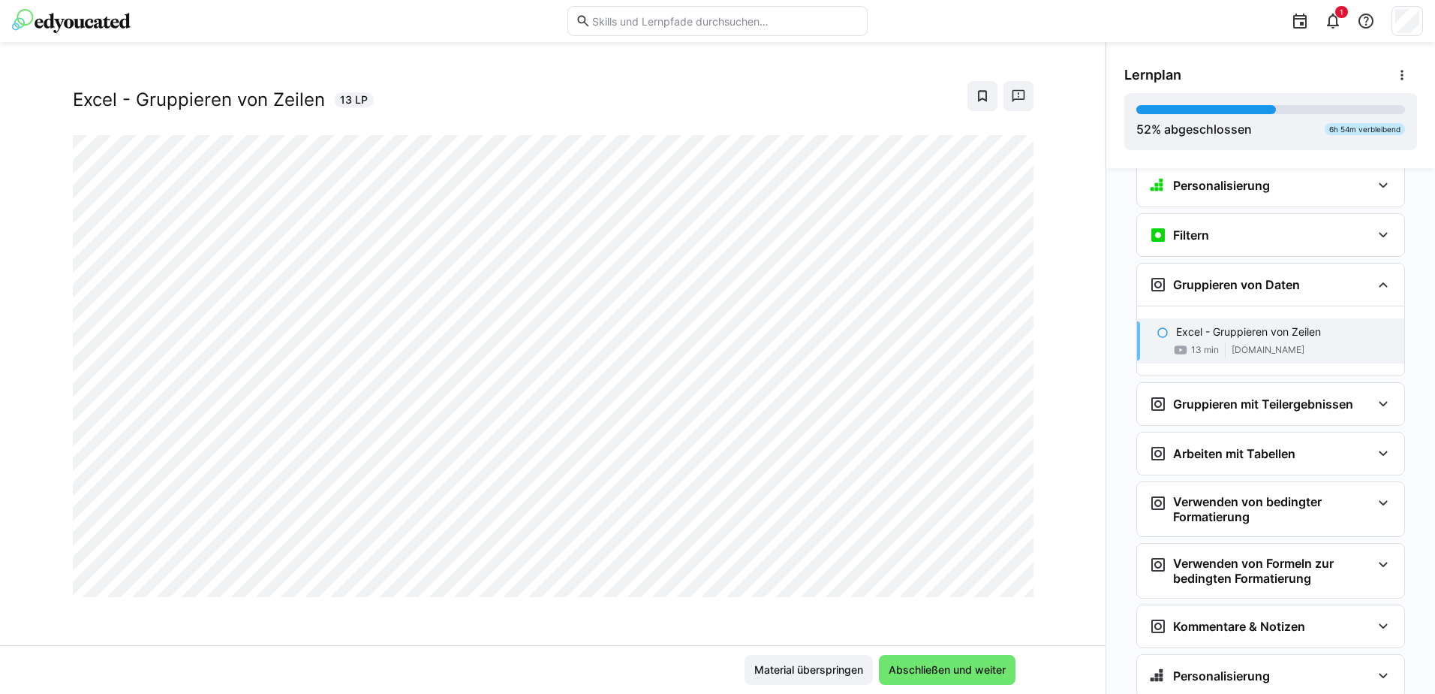
click at [998, 575] on div at bounding box center [1016, 581] width 36 height 32
click at [1003, 583] on div at bounding box center [1016, 581] width 36 height 32
click at [998, 580] on div at bounding box center [1016, 581] width 36 height 32
click at [999, 583] on div at bounding box center [1016, 581] width 36 height 32
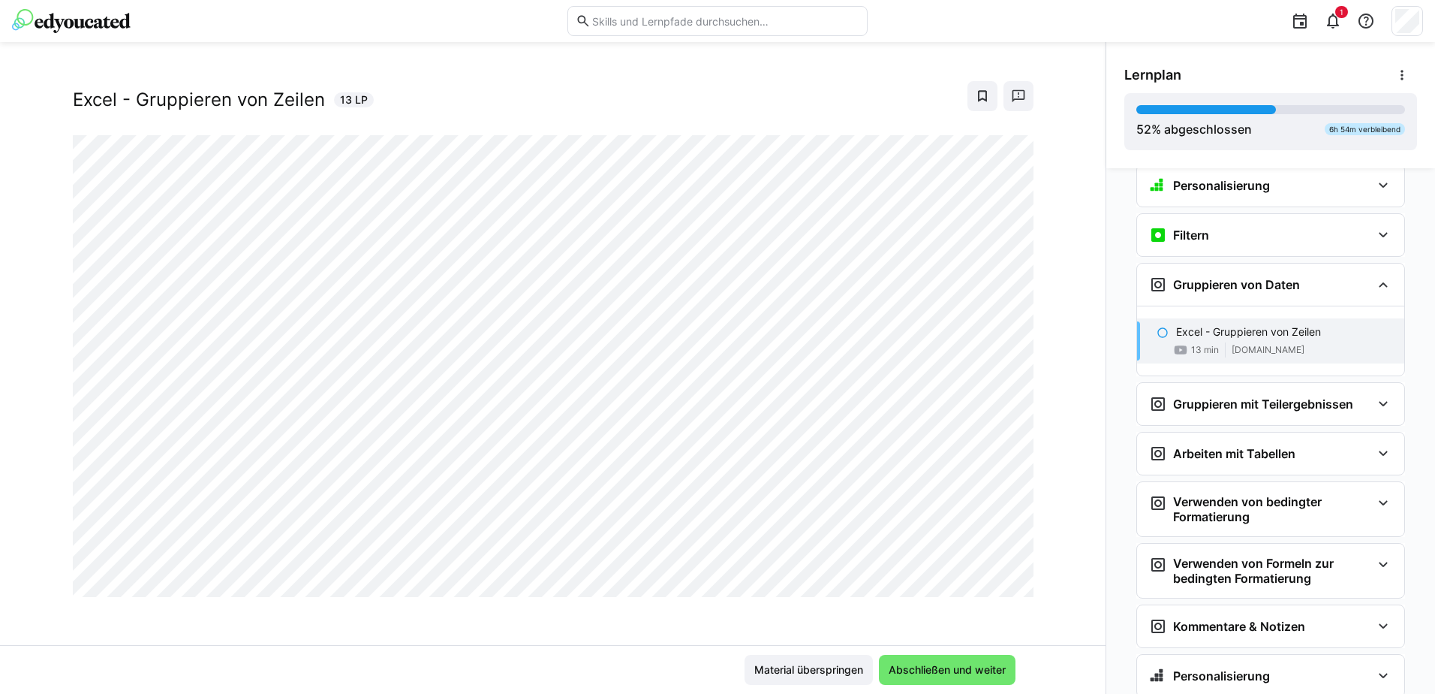
click at [1017, 595] on div at bounding box center [1016, 581] width 36 height 32
click at [1003, 574] on div at bounding box center [1016, 581] width 36 height 32
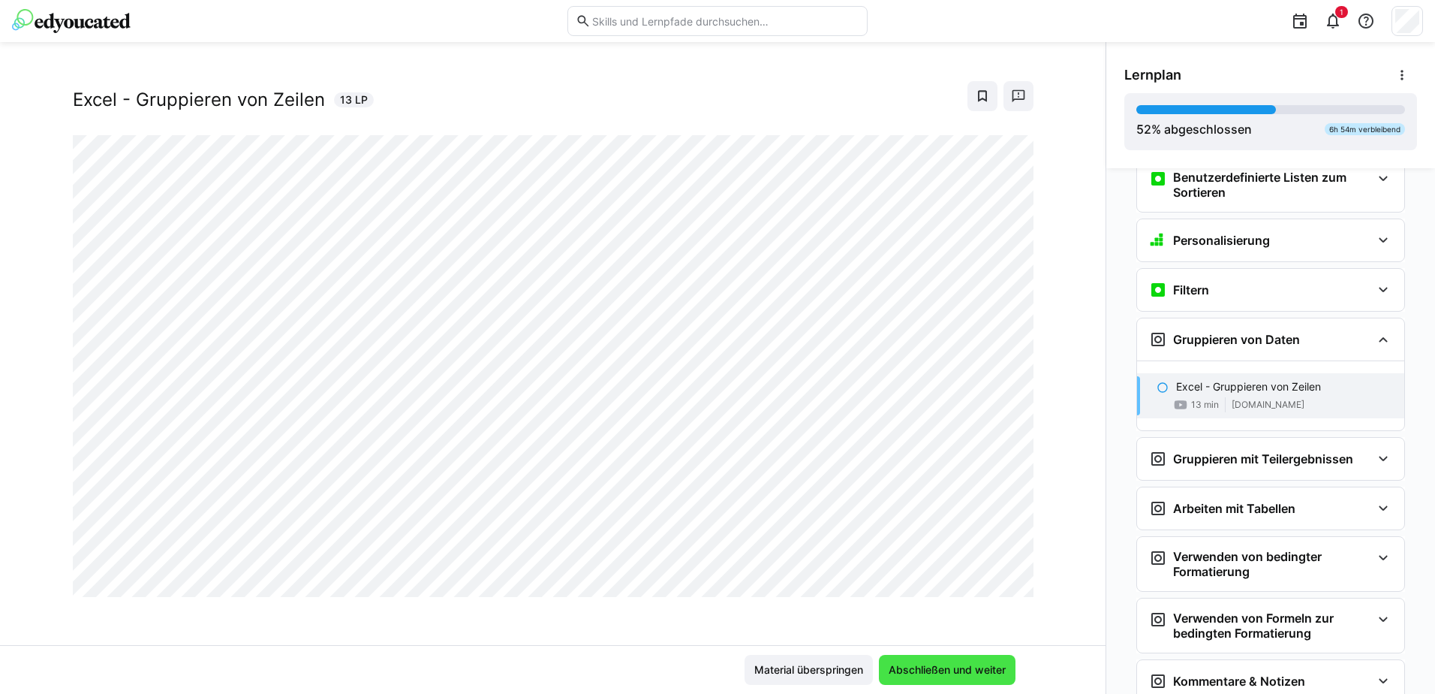
click at [943, 668] on span "Abschließen und weiter" at bounding box center [948, 669] width 122 height 15
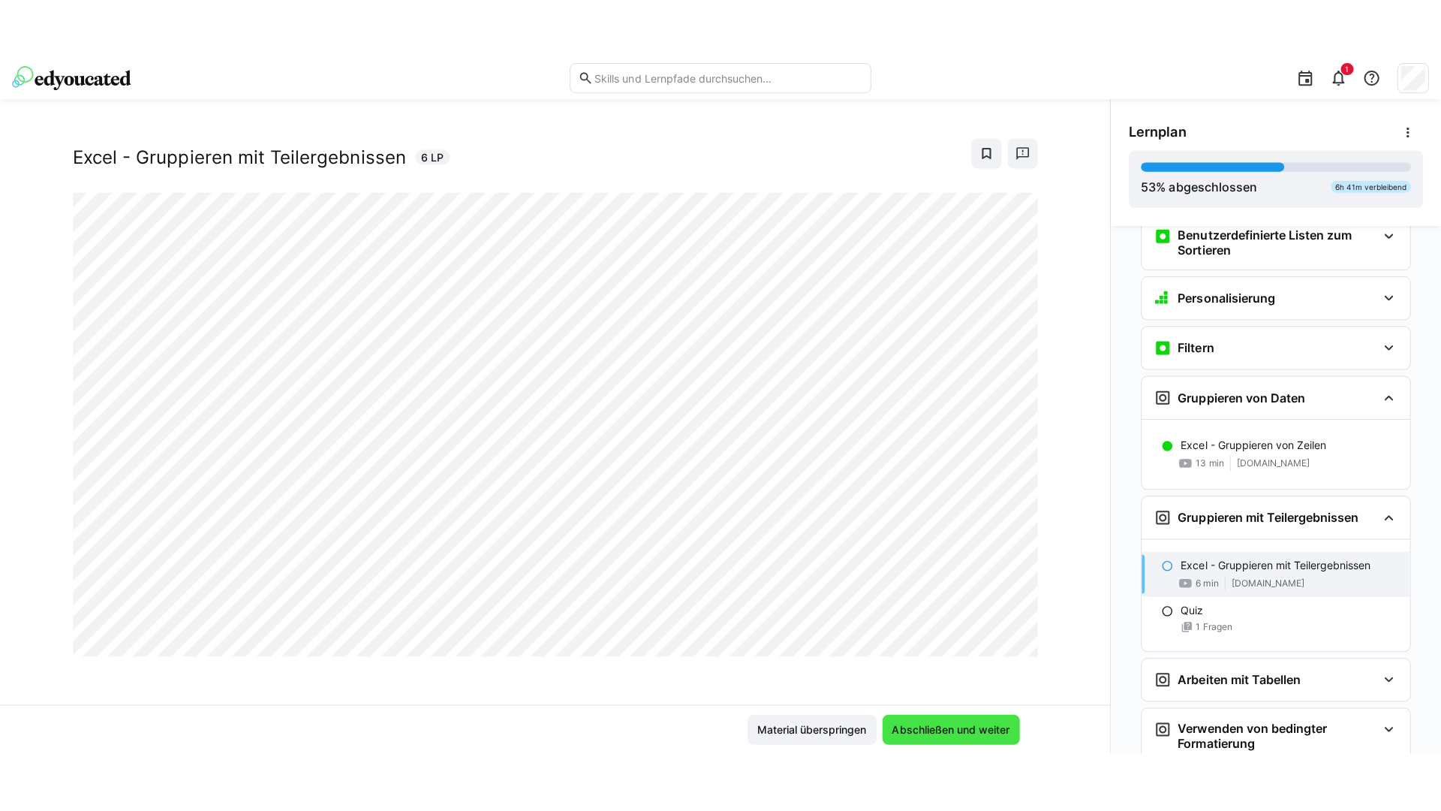
scroll to position [2589, 0]
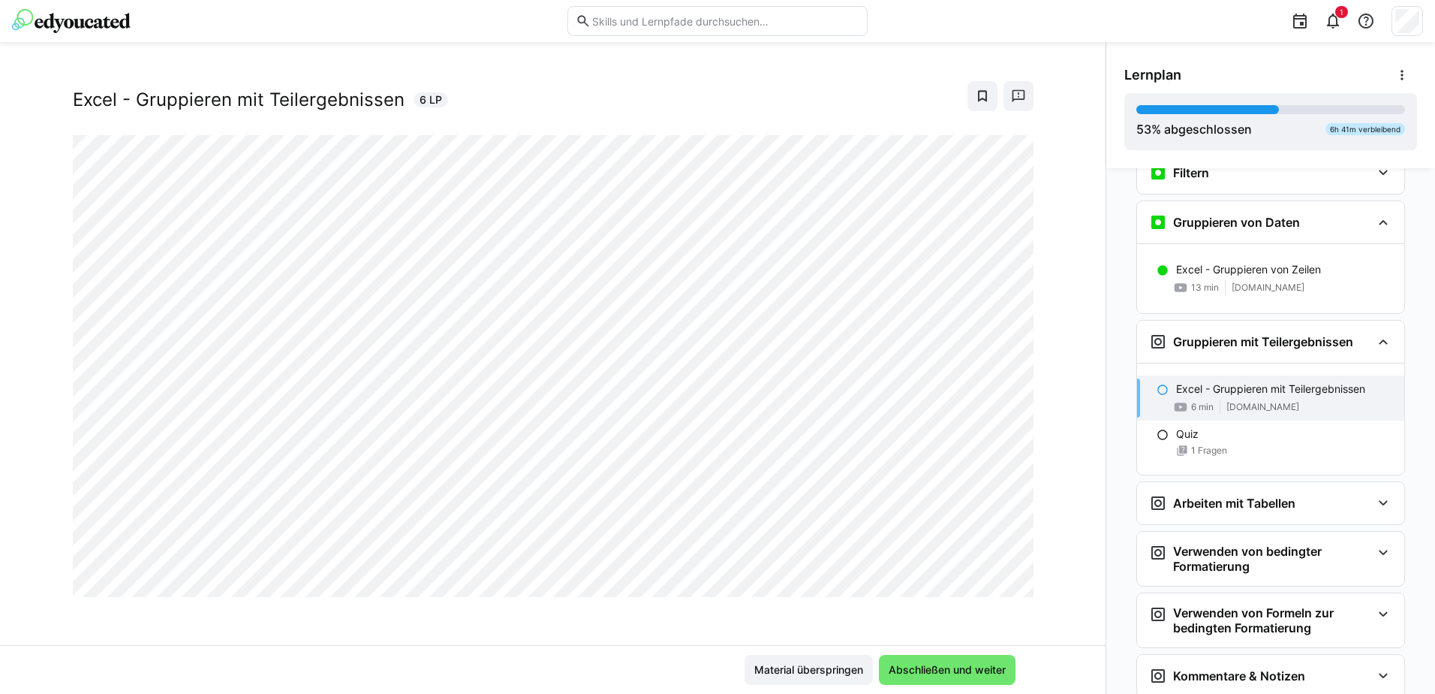
click at [998, 586] on div at bounding box center [1016, 581] width 36 height 32
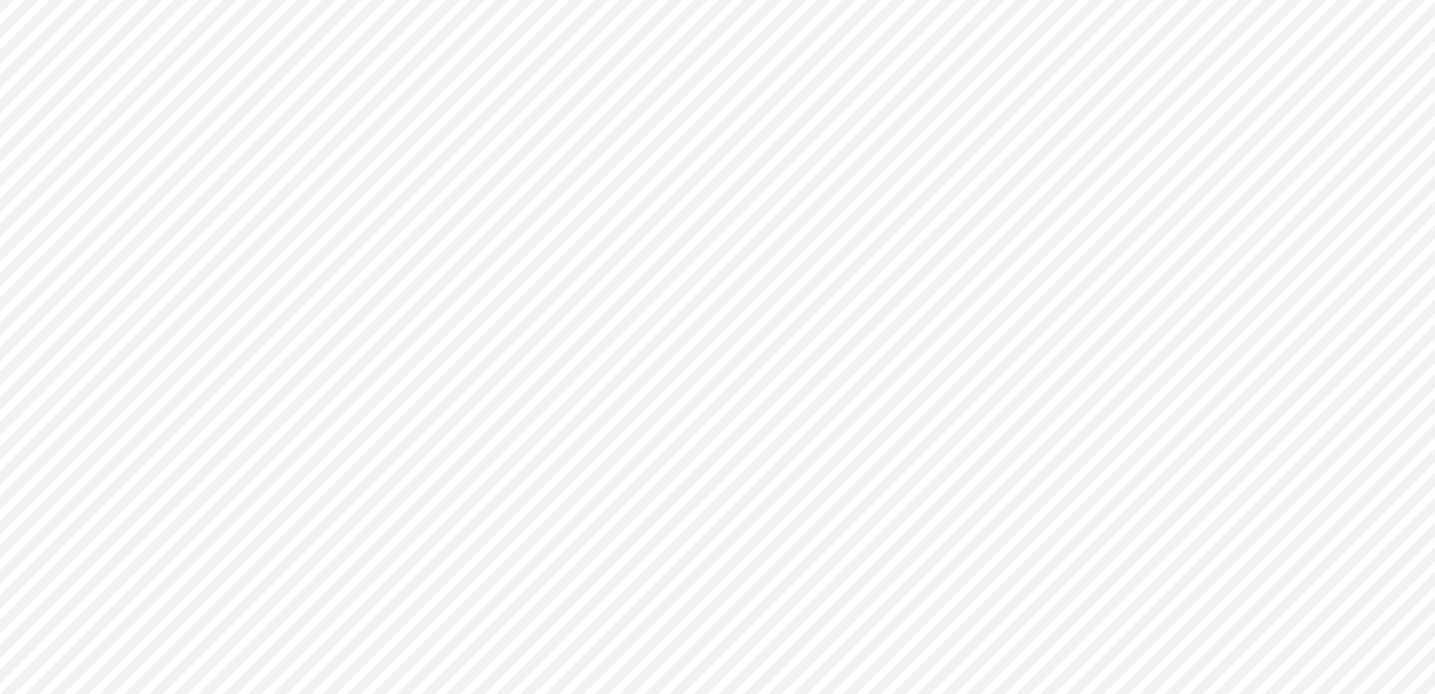
scroll to position [26, 0]
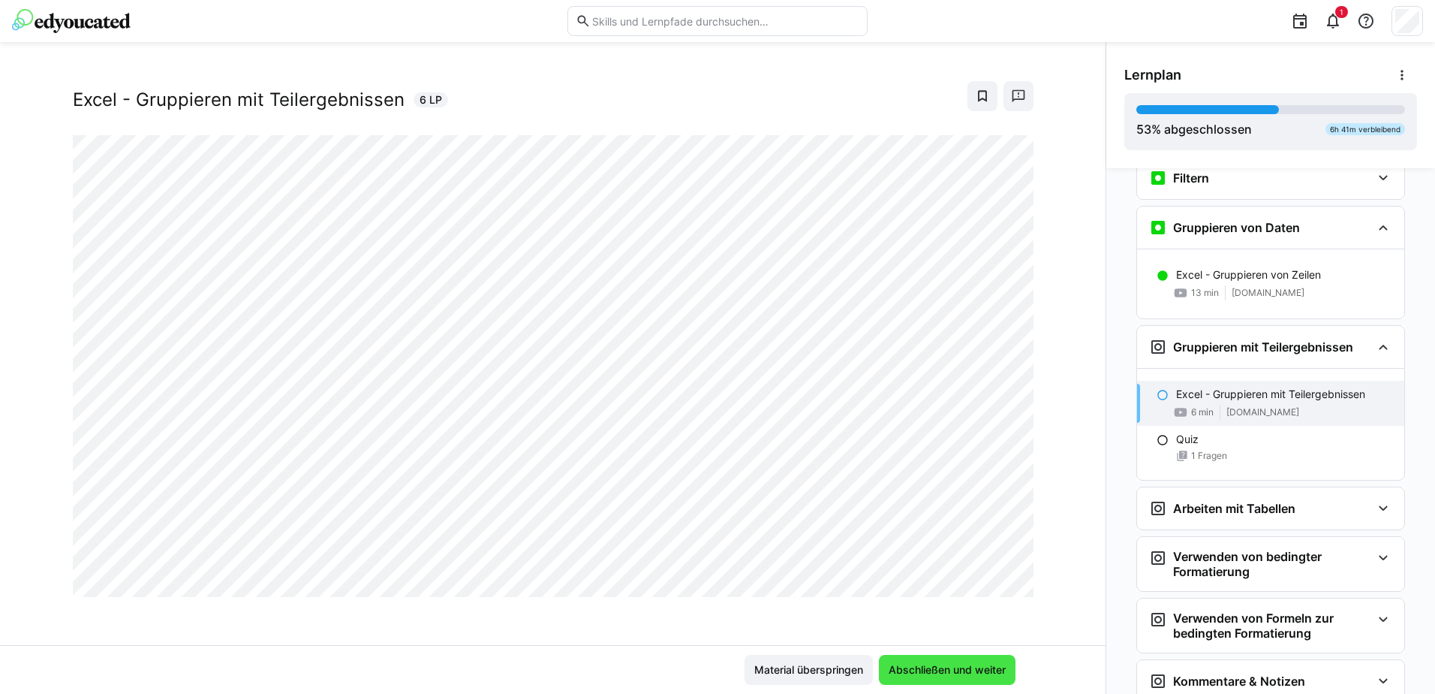
click at [946, 668] on span "Abschließen und weiter" at bounding box center [948, 669] width 122 height 15
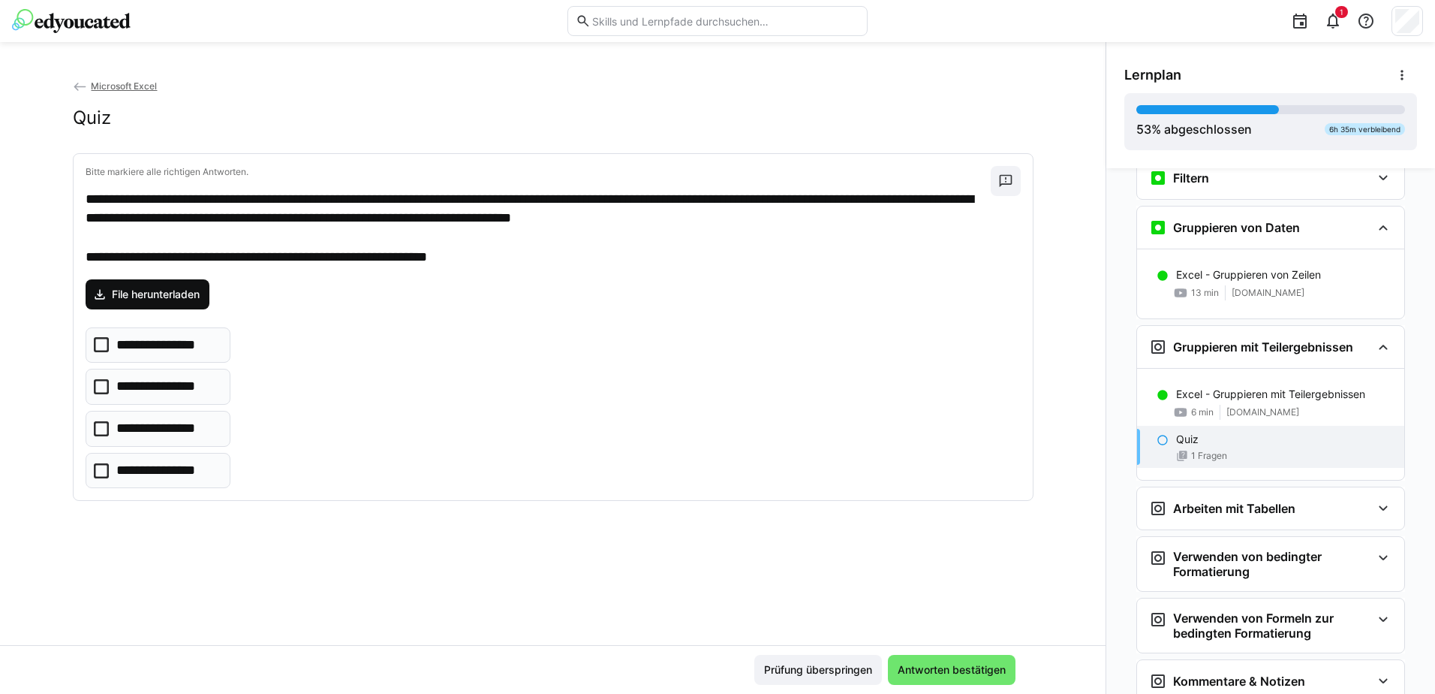
click at [143, 288] on span "File herunterladen" at bounding box center [156, 294] width 92 height 15
click at [94, 344] on icon at bounding box center [101, 344] width 15 height 15
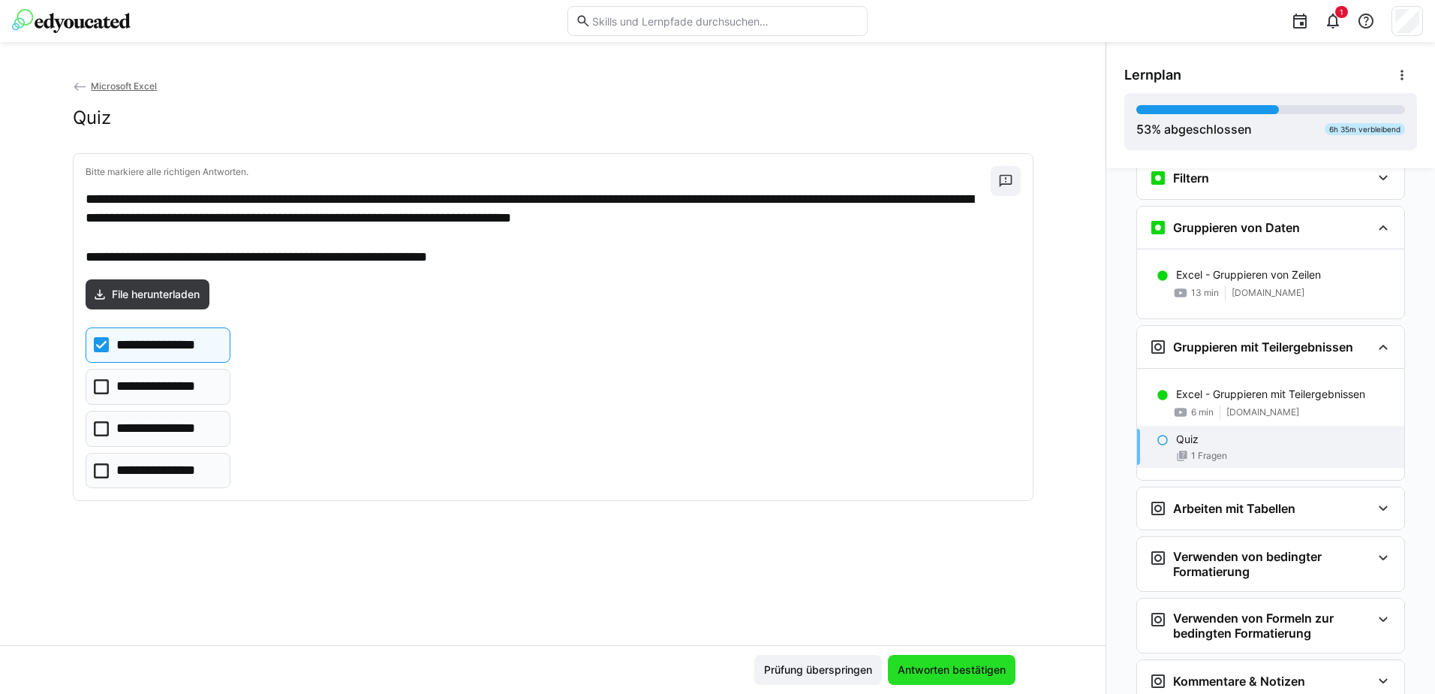
click at [942, 674] on span "Antworten bestätigen" at bounding box center [952, 669] width 113 height 15
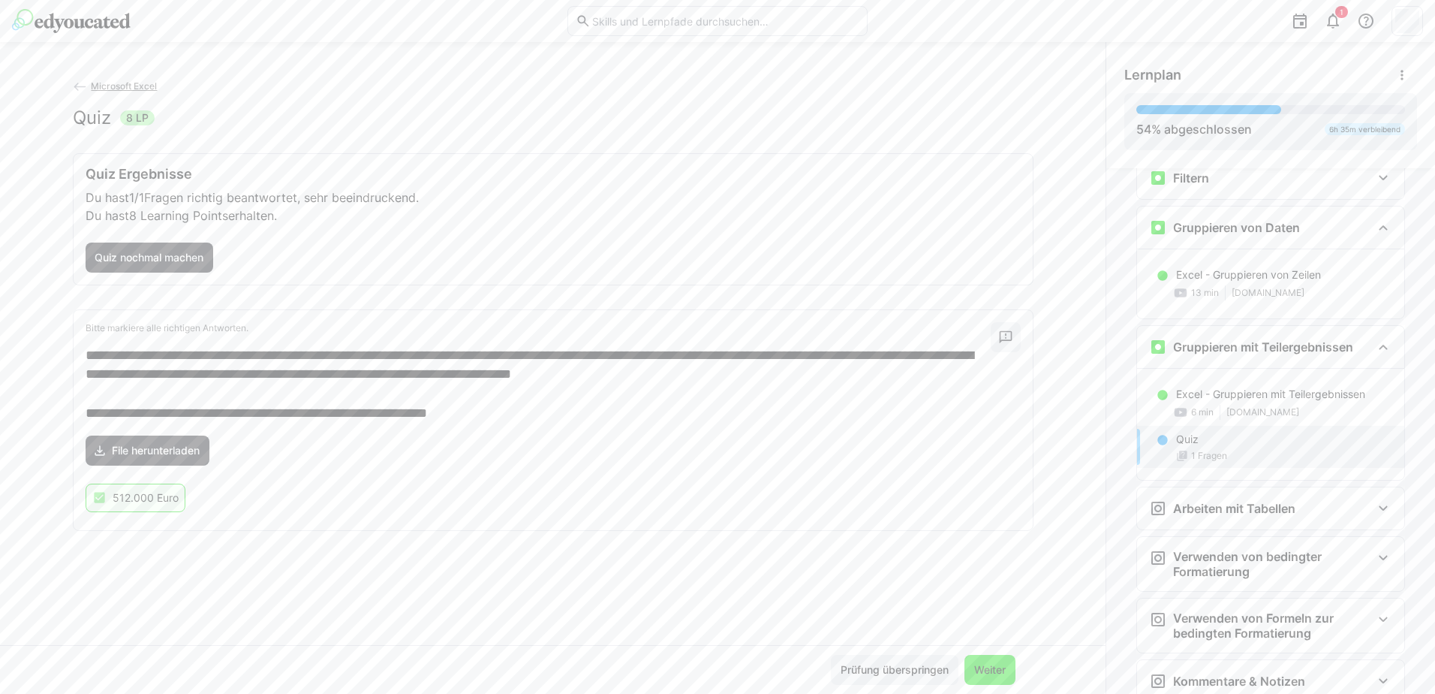
click at [995, 673] on span "Weiter" at bounding box center [990, 669] width 36 height 15
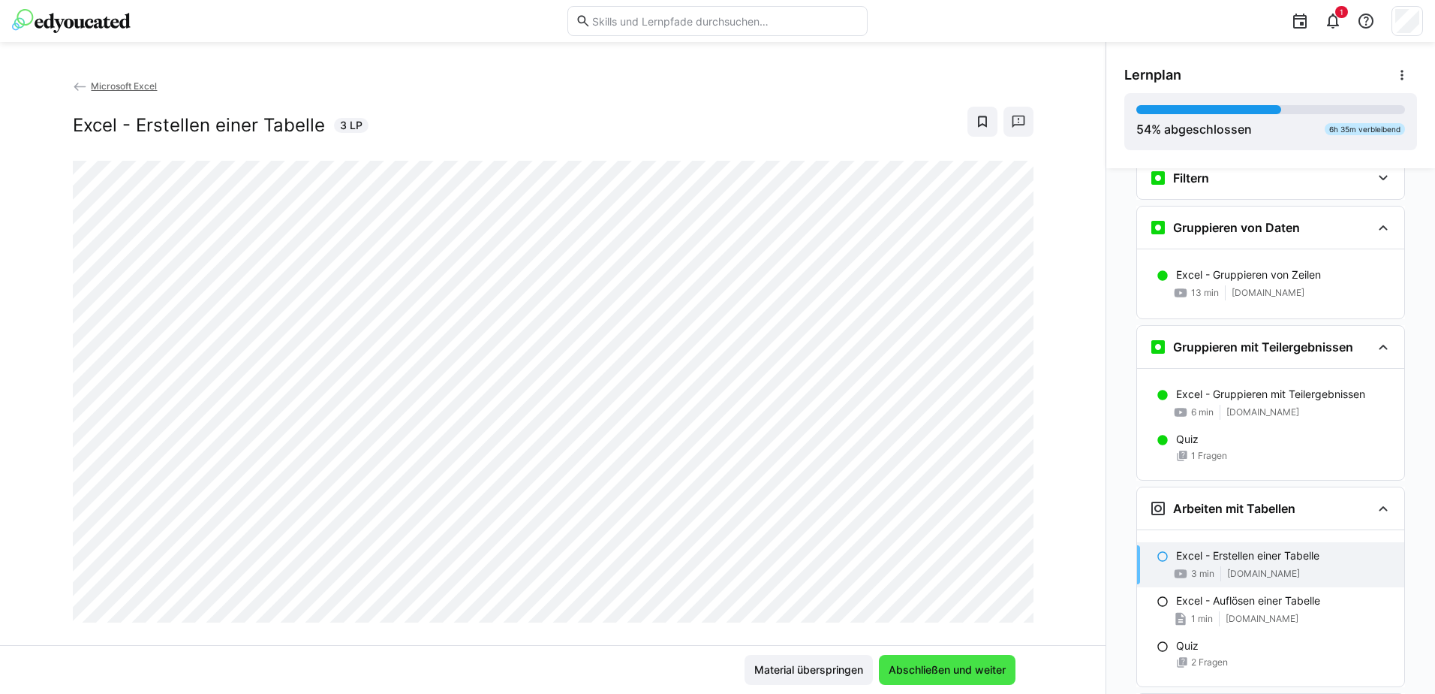
scroll to position [2701, 0]
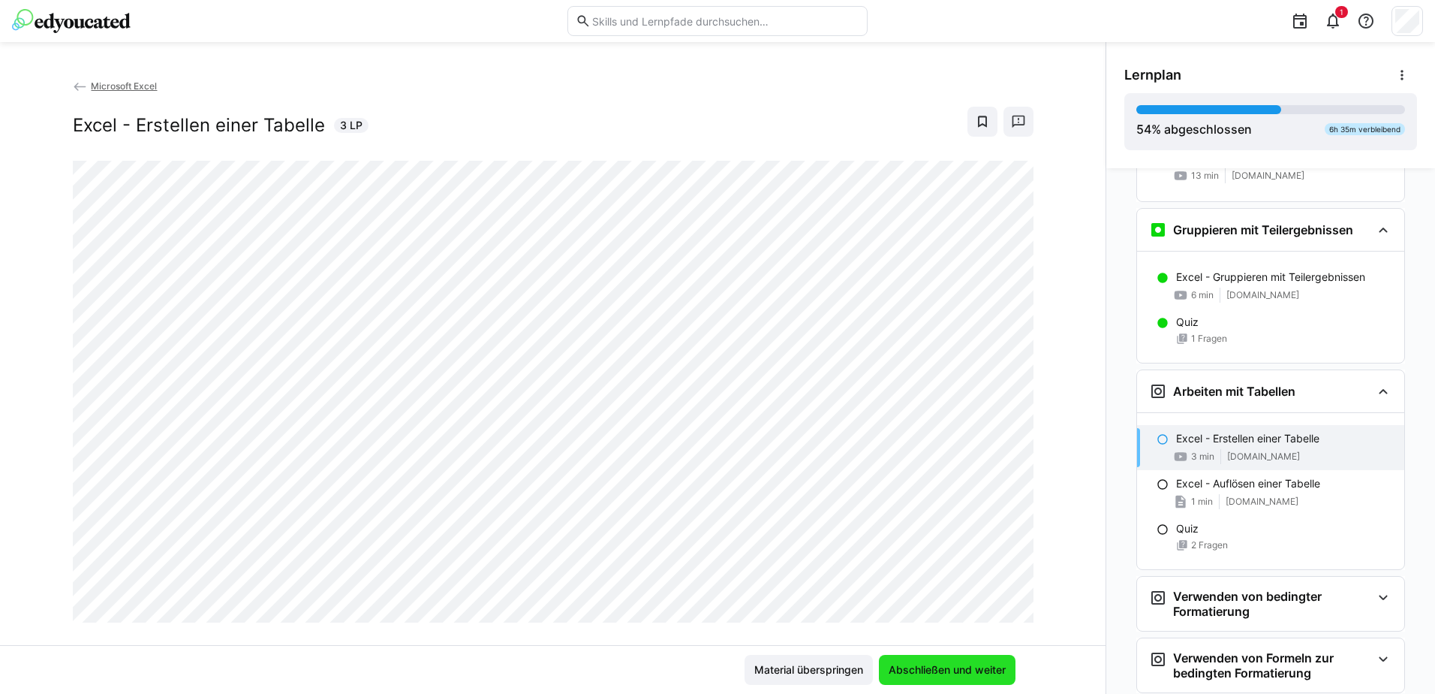
click at [955, 666] on span "Abschließen und weiter" at bounding box center [948, 669] width 122 height 15
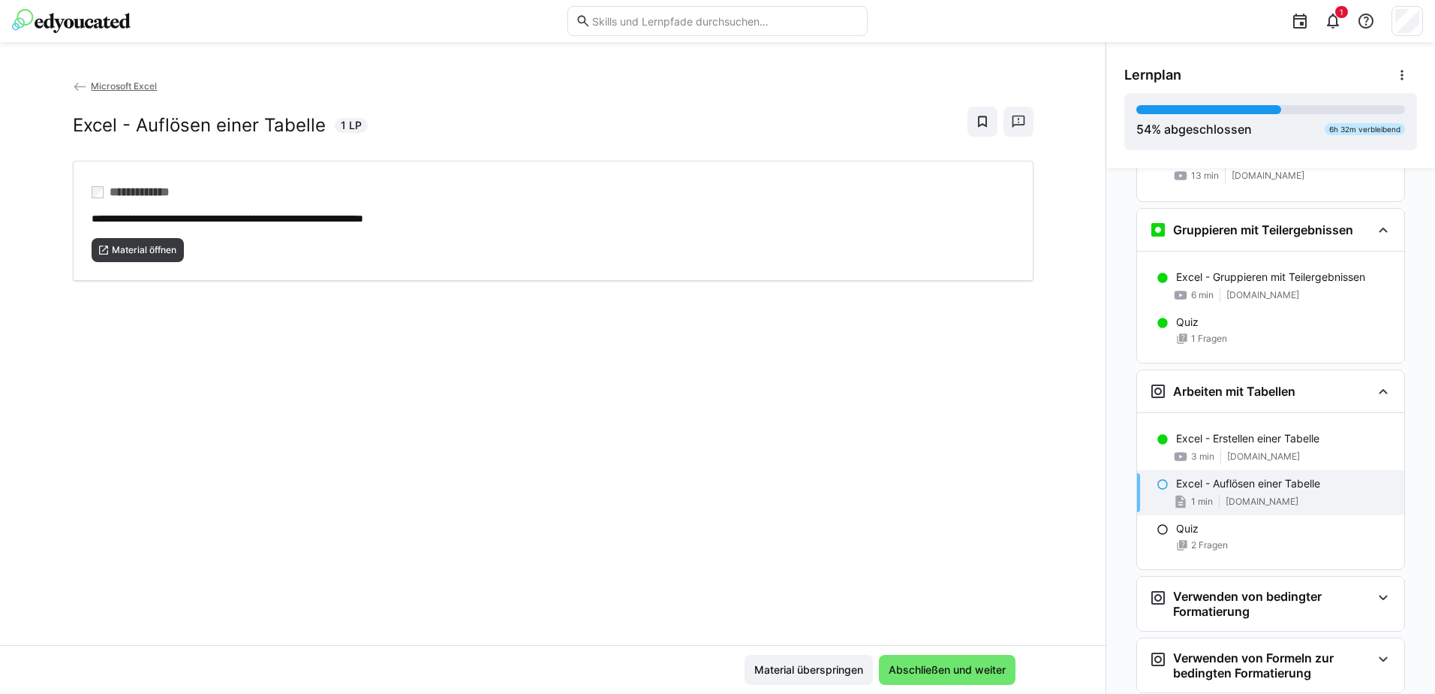
click at [1248, 491] on p "Excel - Auflösen einer Tabelle" at bounding box center [1248, 483] width 144 height 15
click at [152, 247] on span "Material öffnen" at bounding box center [144, 250] width 68 height 12
click at [949, 666] on span "Abschließen und weiter" at bounding box center [948, 669] width 122 height 15
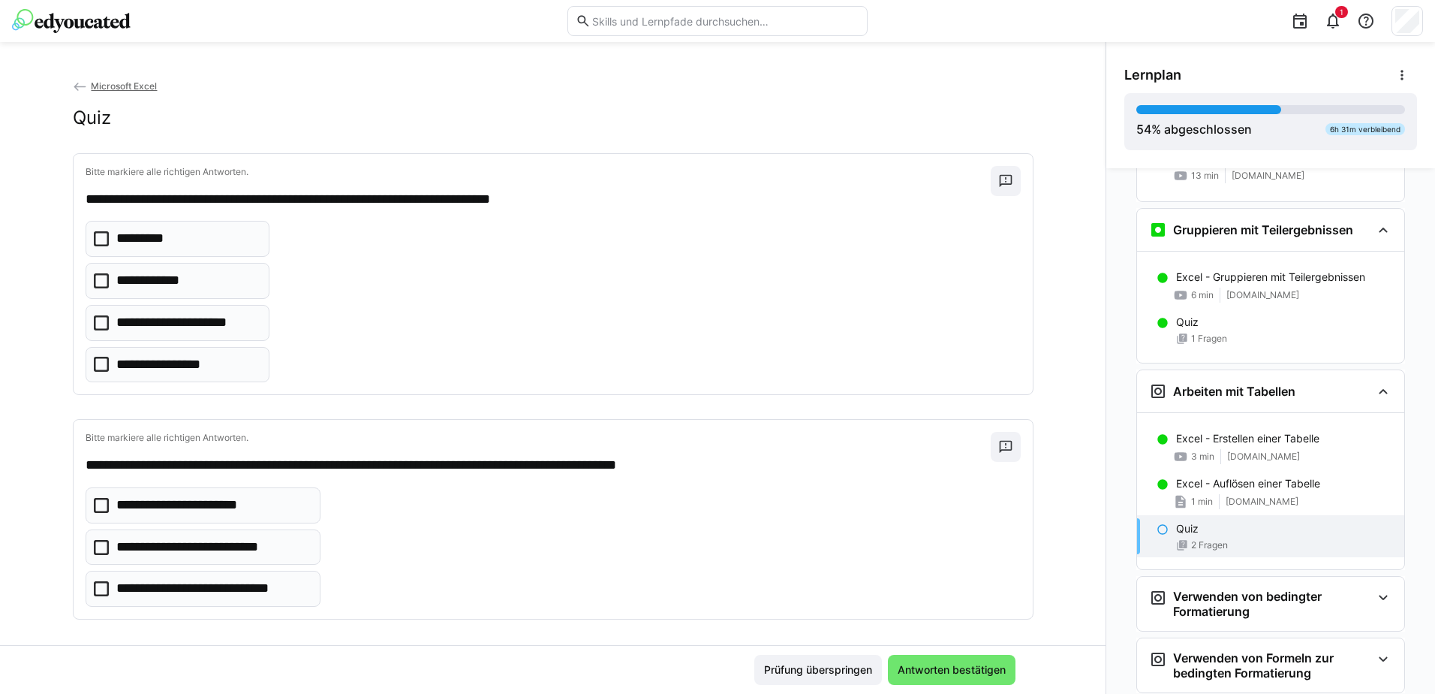
click at [94, 324] on icon at bounding box center [101, 322] width 15 height 15
click at [98, 366] on icon at bounding box center [101, 364] width 15 height 15
click at [94, 236] on icon at bounding box center [101, 238] width 15 height 15
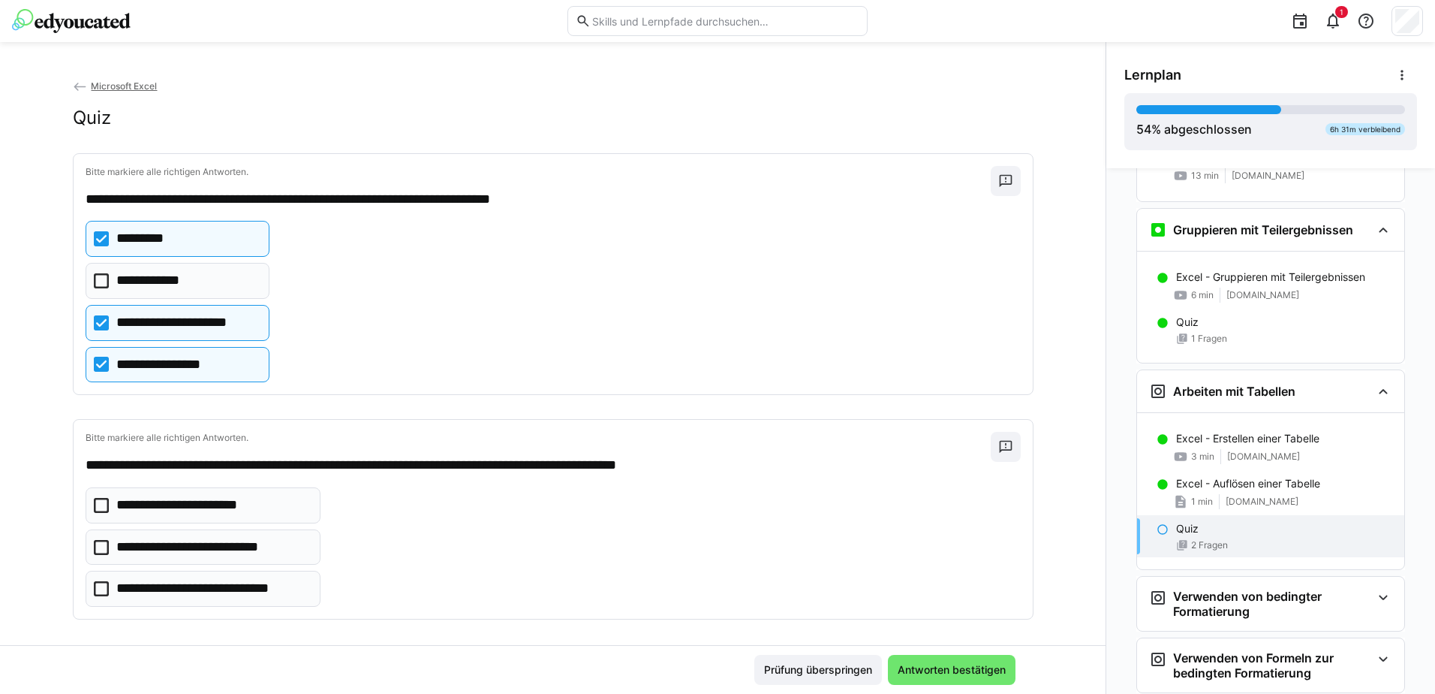
click at [95, 589] on icon at bounding box center [101, 588] width 15 height 15
click at [942, 669] on span "Antworten bestätigen" at bounding box center [952, 669] width 113 height 15
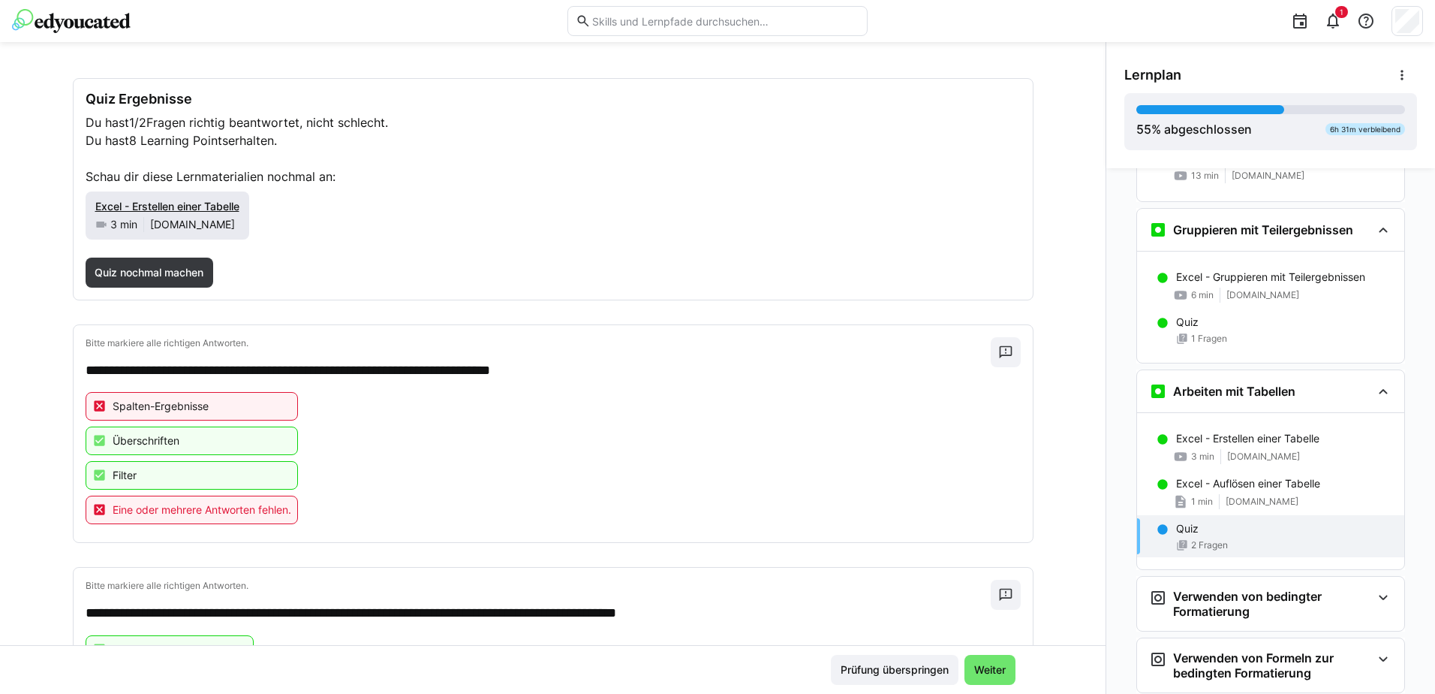
scroll to position [149, 0]
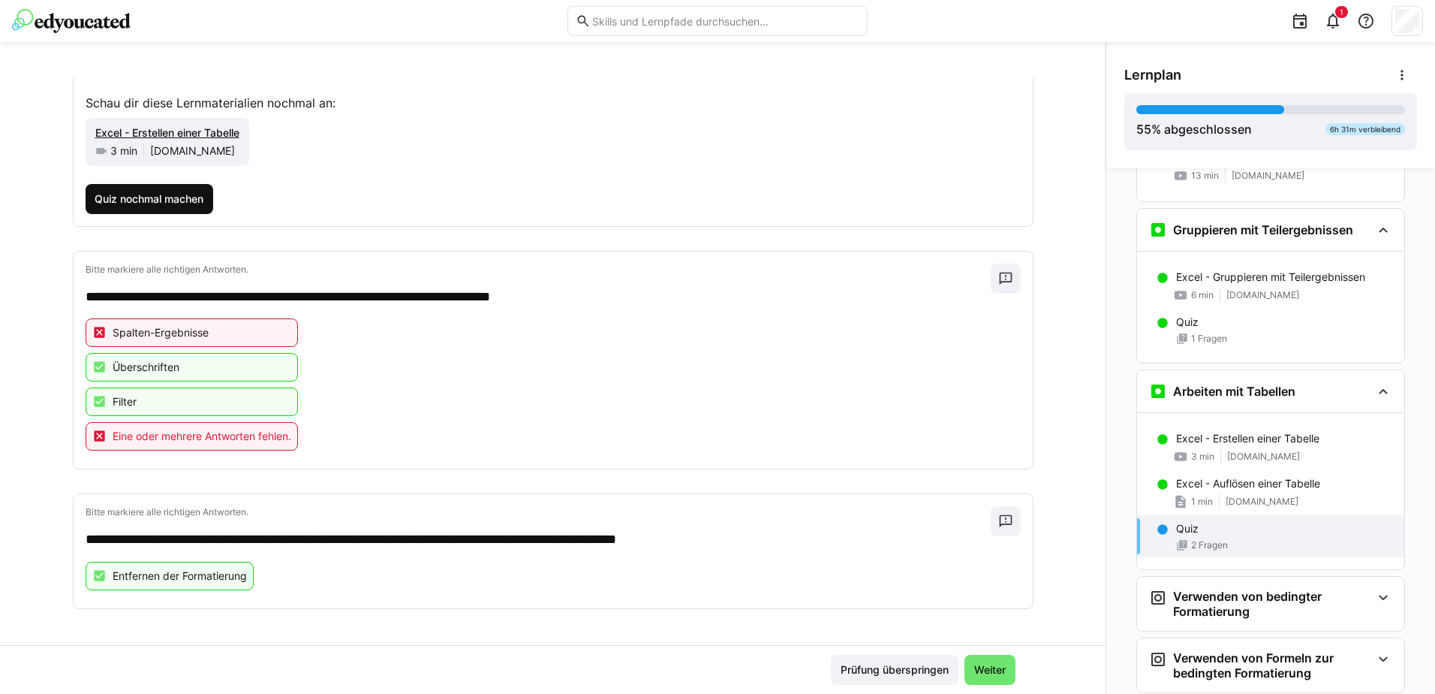
click at [152, 201] on span "Quiz nochmal machen" at bounding box center [148, 198] width 113 height 15
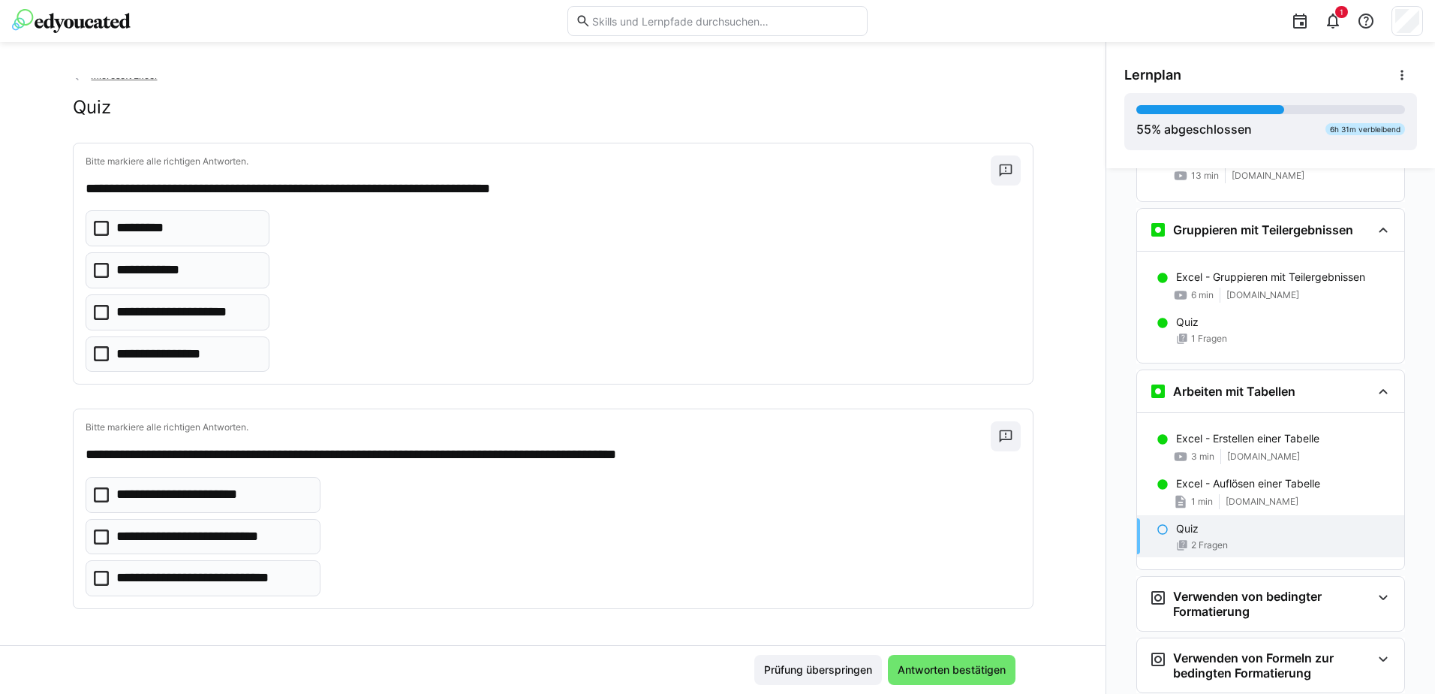
scroll to position [11, 0]
click at [94, 270] on icon at bounding box center [101, 270] width 15 height 15
click at [94, 271] on icon at bounding box center [101, 270] width 15 height 15
click at [94, 354] on icon at bounding box center [101, 353] width 15 height 15
click at [96, 225] on icon at bounding box center [101, 228] width 15 height 15
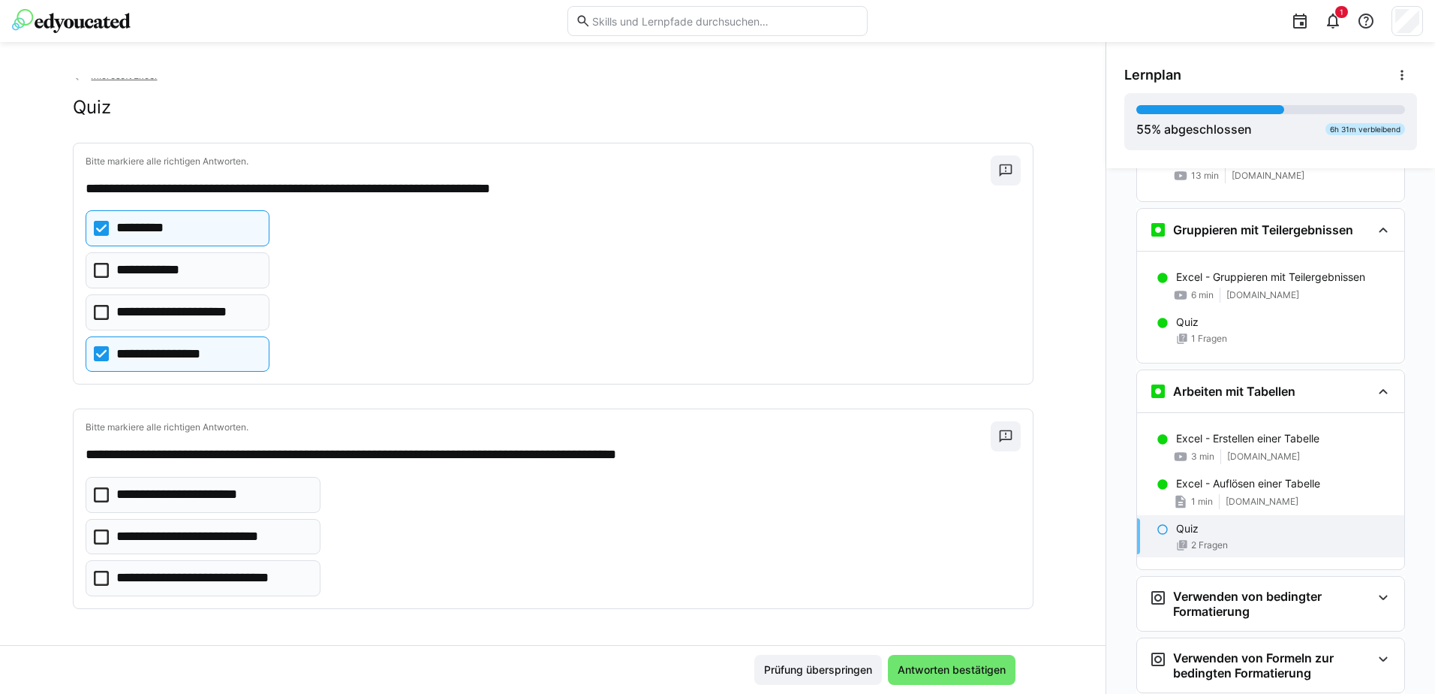
click at [102, 580] on eds-checkbox "**********" at bounding box center [203, 578] width 235 height 36
click at [929, 667] on span "Antworten bestätigen" at bounding box center [952, 669] width 113 height 15
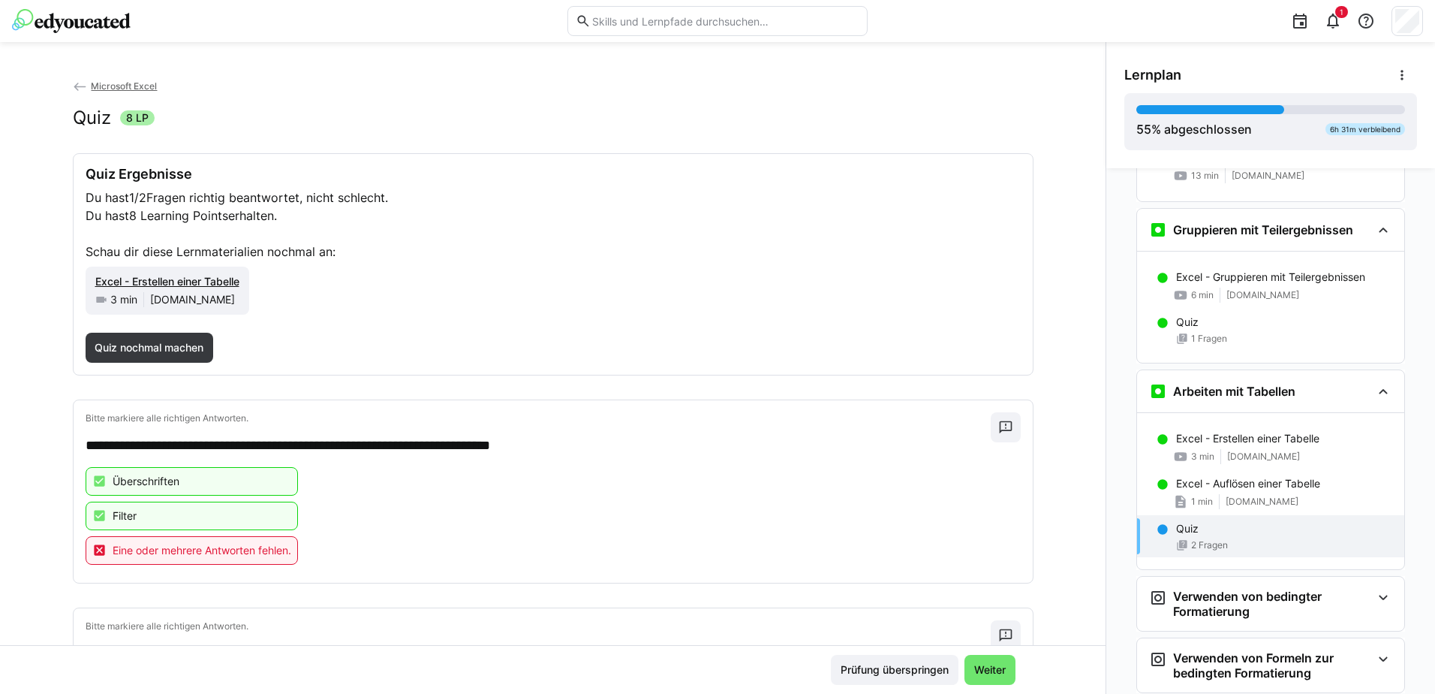
scroll to position [114, 0]
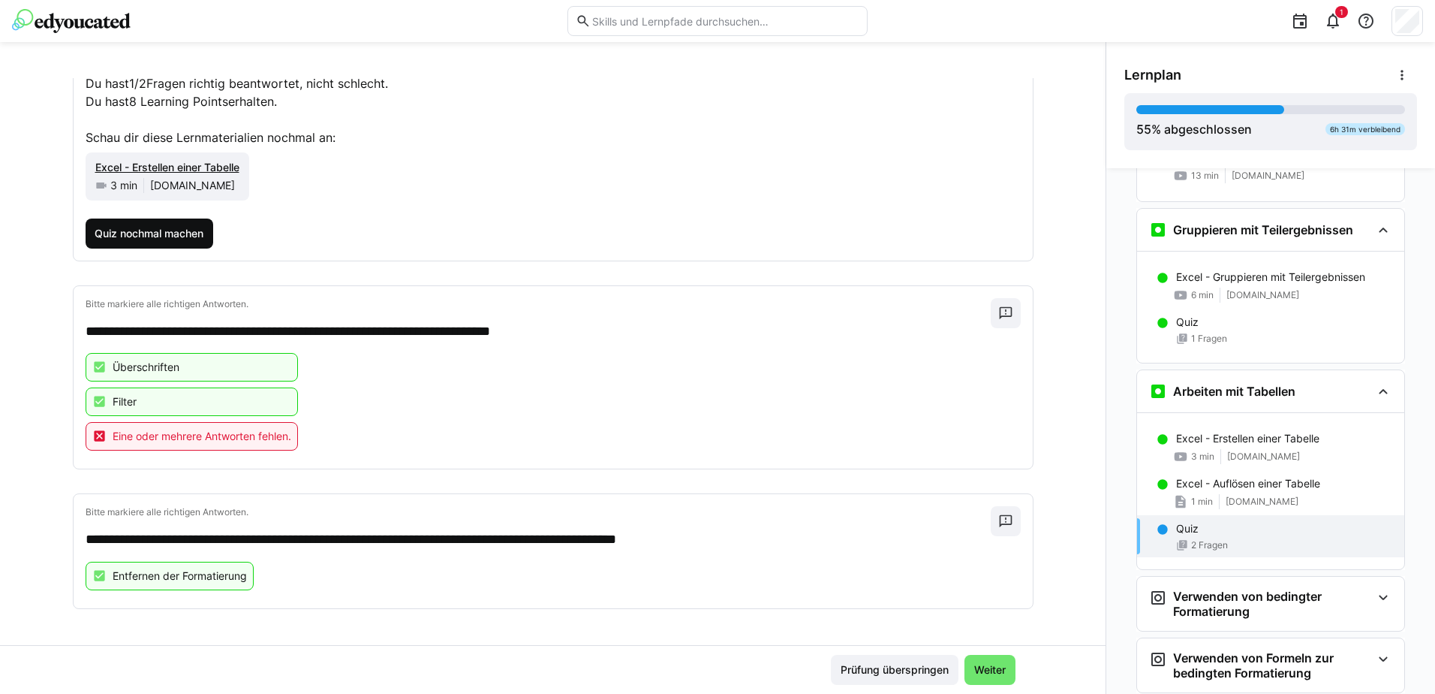
click at [152, 233] on span "Quiz nochmal machen" at bounding box center [148, 233] width 113 height 15
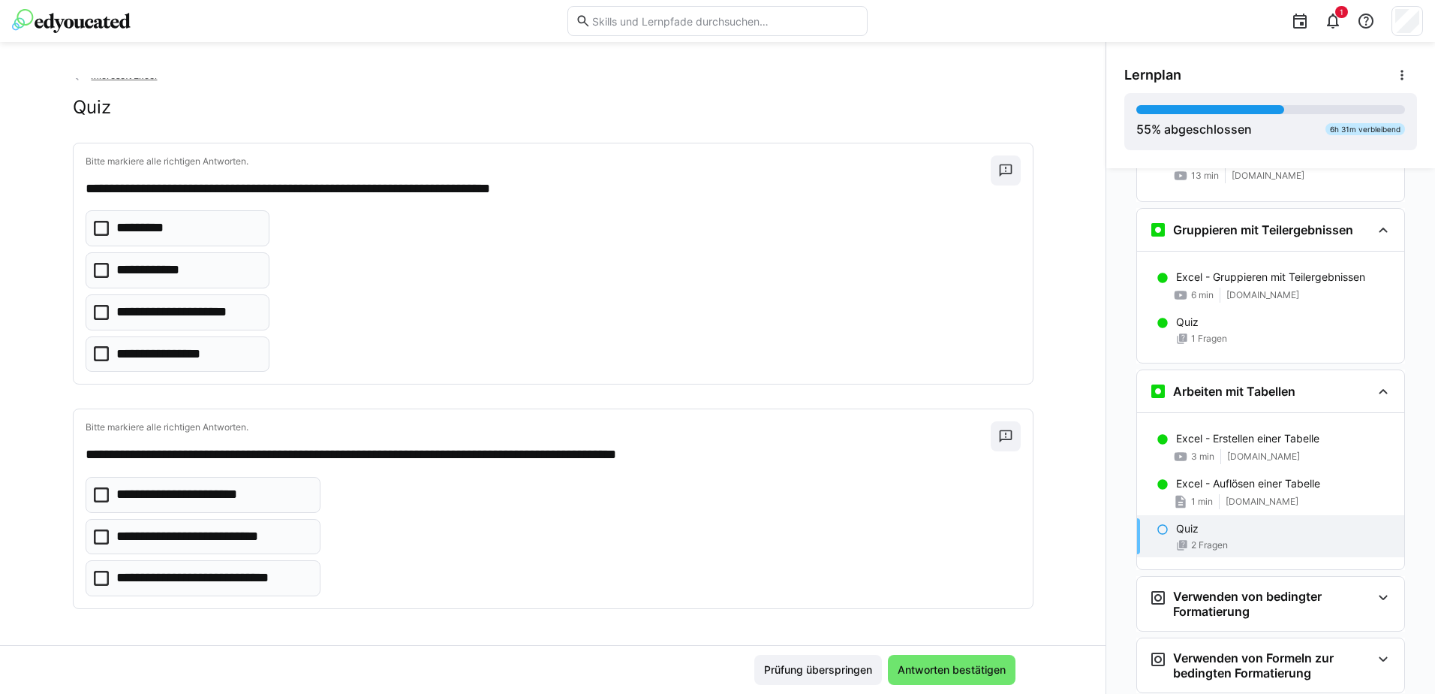
click at [98, 578] on icon at bounding box center [101, 578] width 15 height 15
click at [95, 348] on icon at bounding box center [101, 353] width 15 height 15
click at [95, 306] on icon at bounding box center [101, 312] width 15 height 15
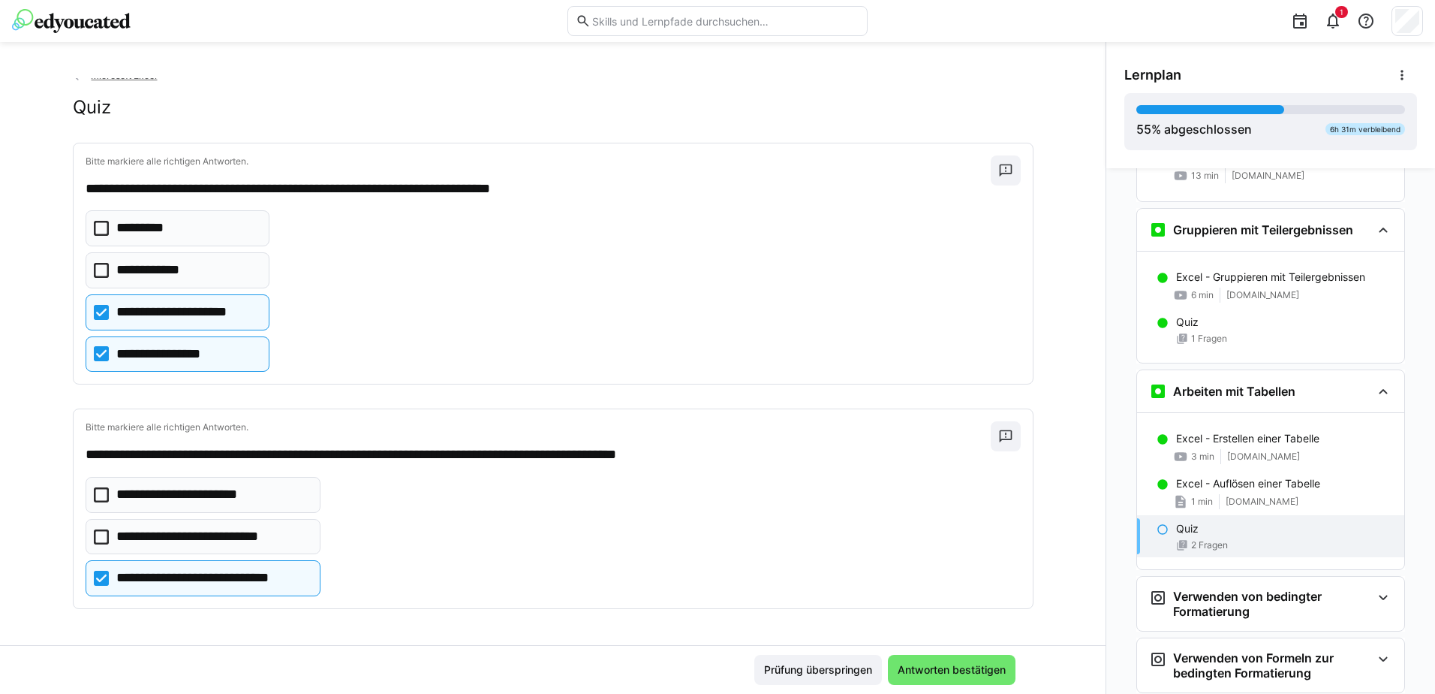
click at [95, 273] on icon at bounding box center [101, 270] width 15 height 15
click at [99, 226] on icon at bounding box center [101, 228] width 15 height 15
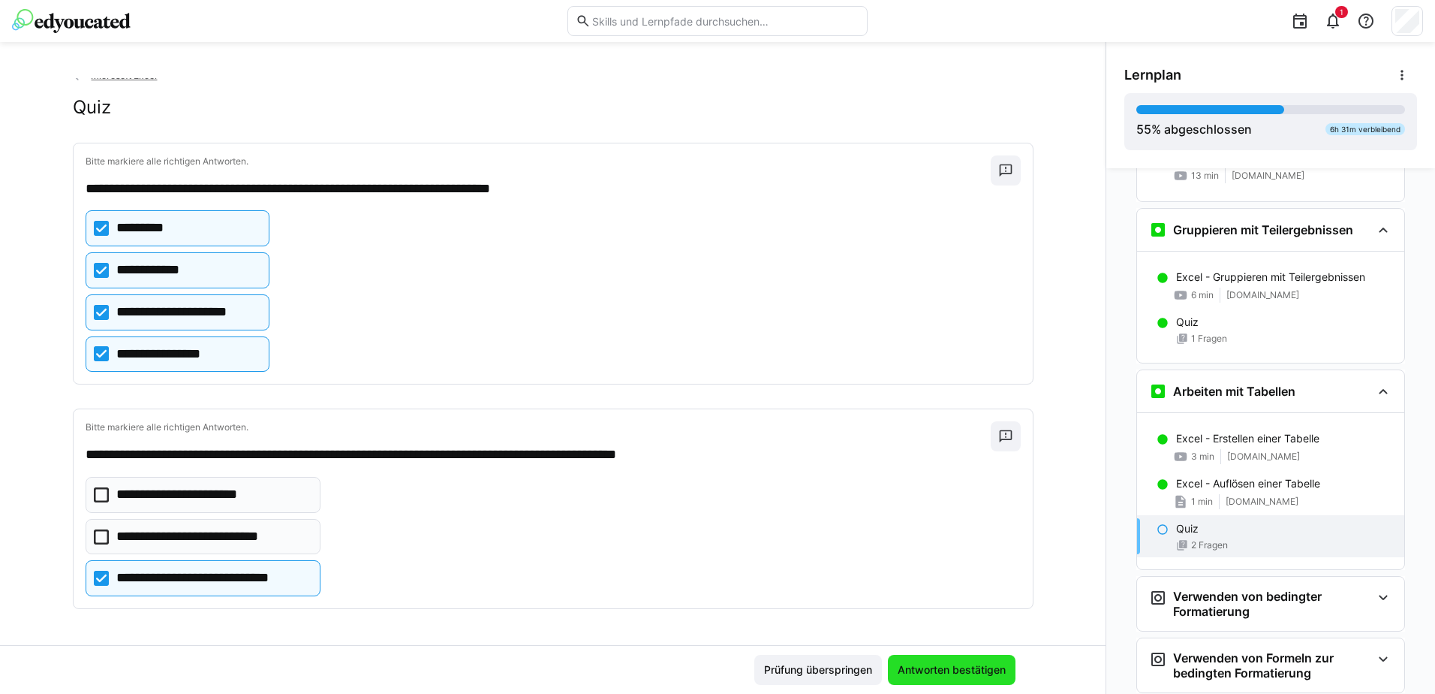
click at [954, 669] on span "Antworten bestätigen" at bounding box center [952, 669] width 113 height 15
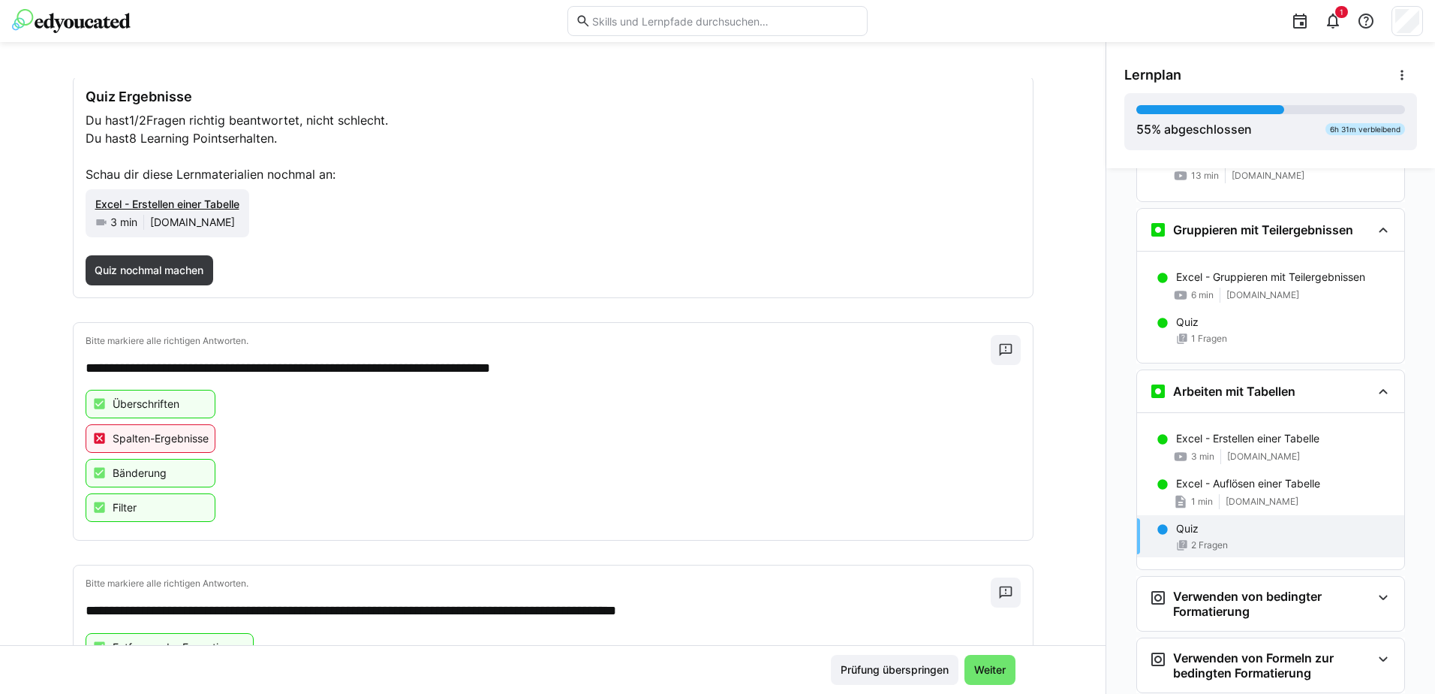
scroll to position [149, 0]
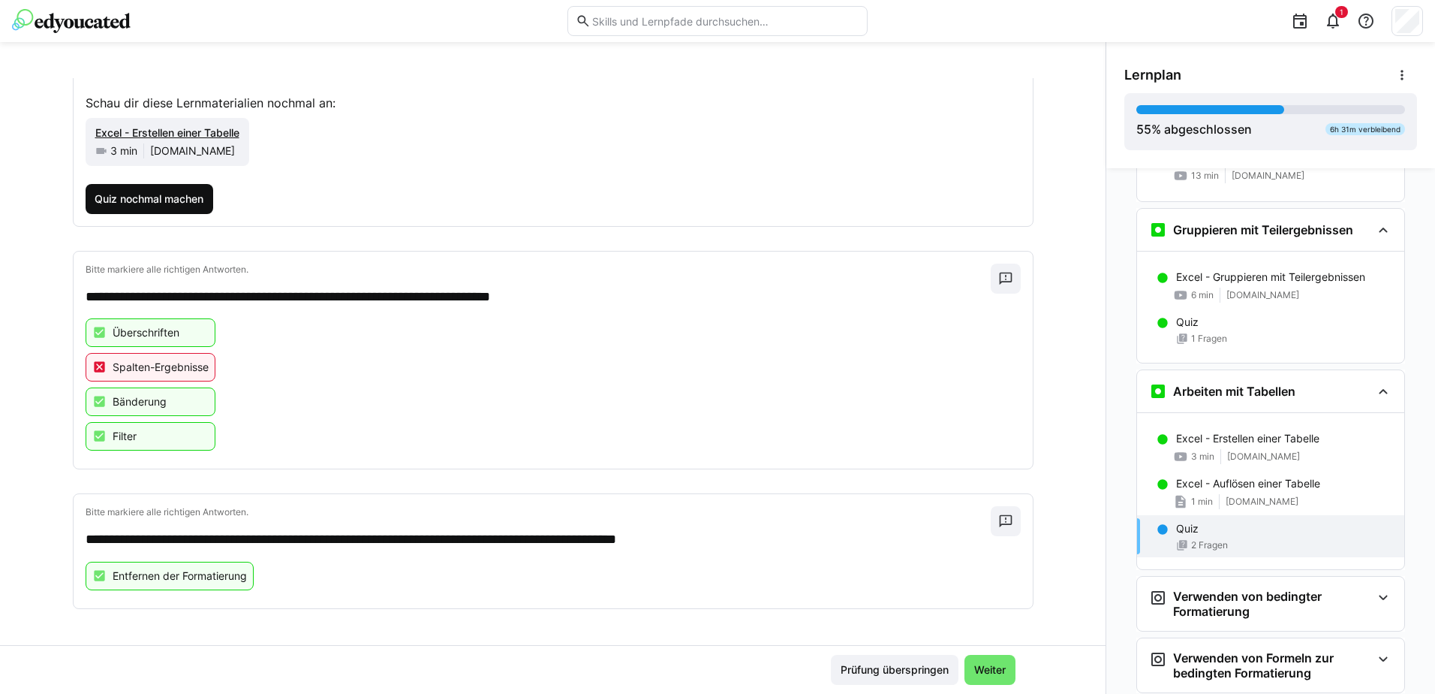
click at [107, 196] on span "Quiz nochmal machen" at bounding box center [148, 198] width 113 height 15
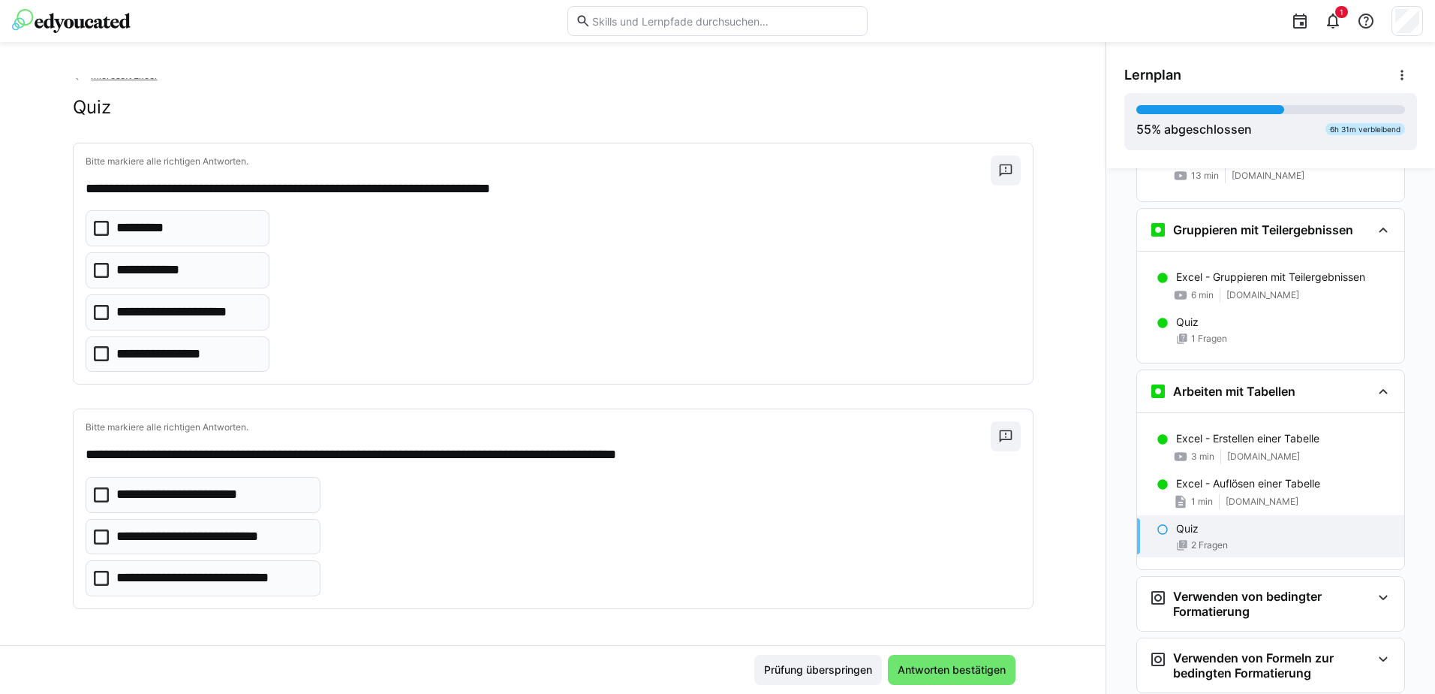
scroll to position [11, 0]
click at [94, 234] on icon at bounding box center [101, 228] width 15 height 15
click at [99, 264] on icon at bounding box center [101, 270] width 15 height 15
click at [97, 357] on icon at bounding box center [101, 353] width 15 height 15
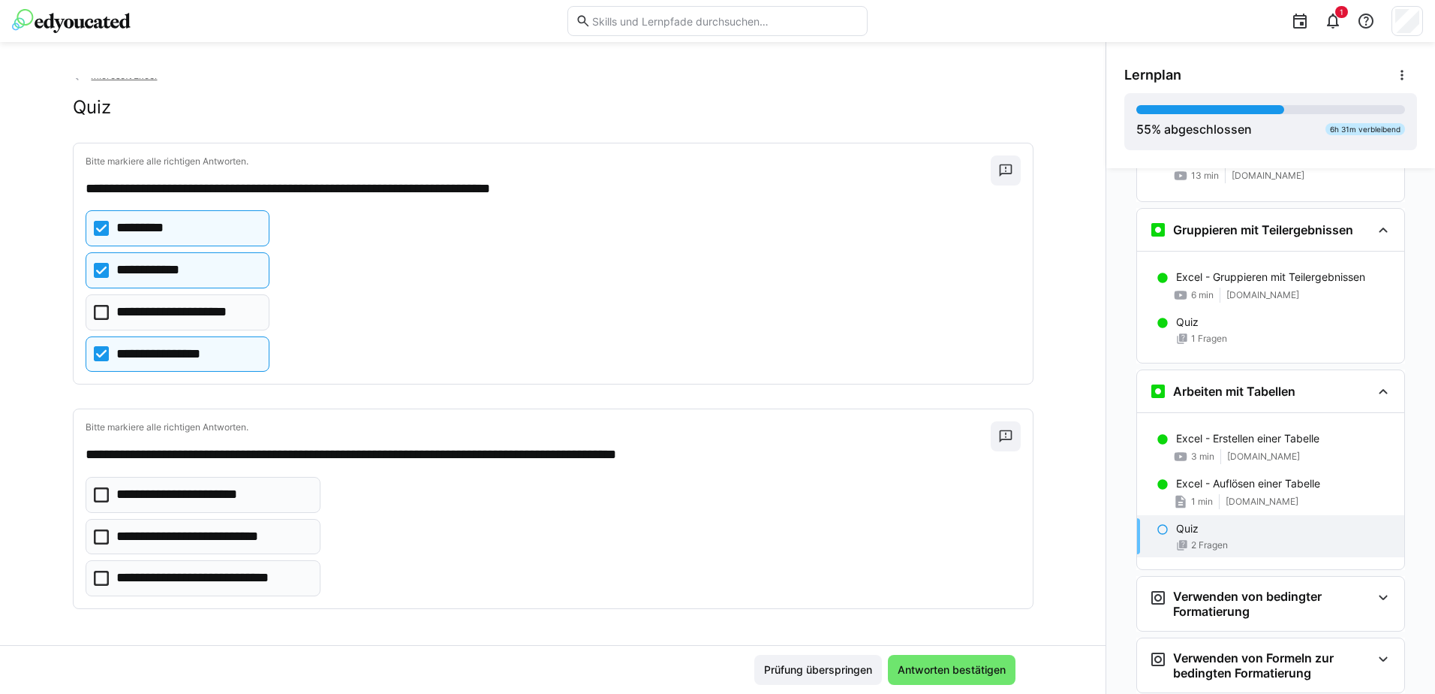
click at [95, 585] on icon at bounding box center [101, 578] width 15 height 15
click at [950, 667] on span "Antworten bestätigen" at bounding box center [952, 669] width 113 height 15
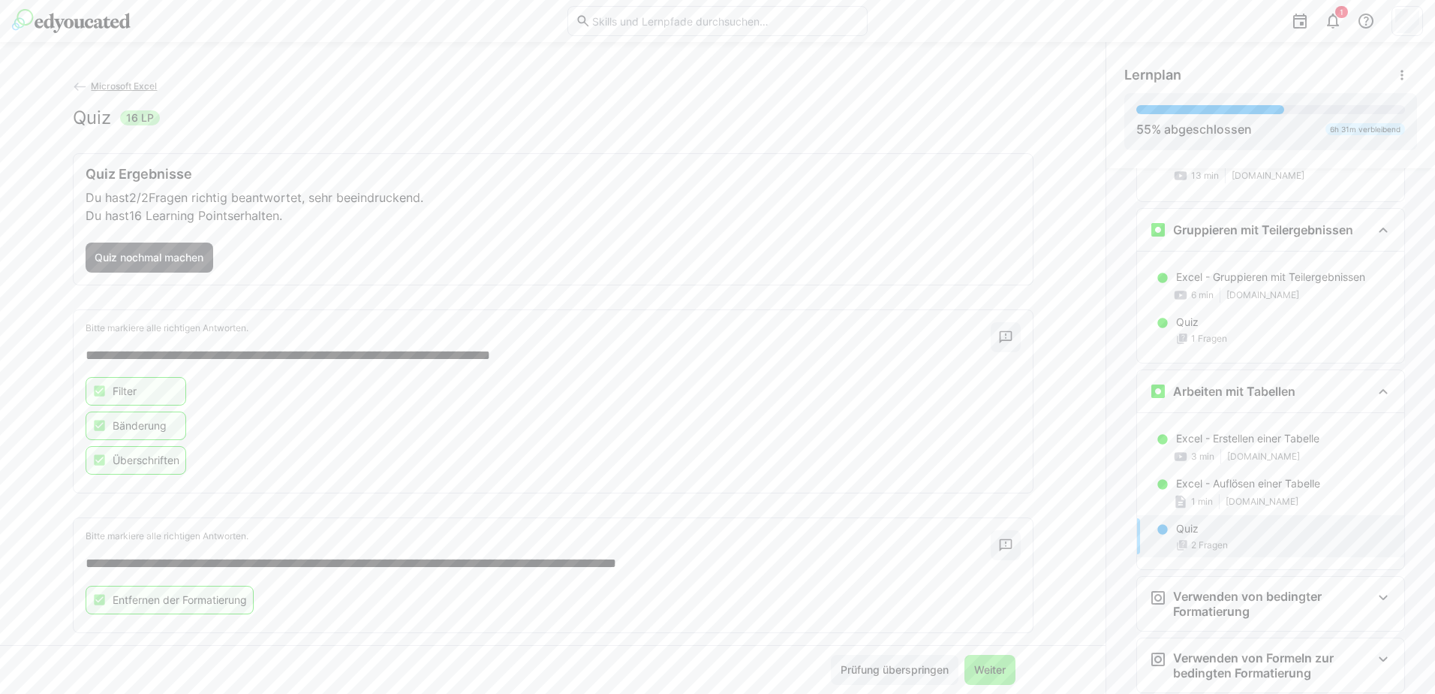
scroll to position [24, 0]
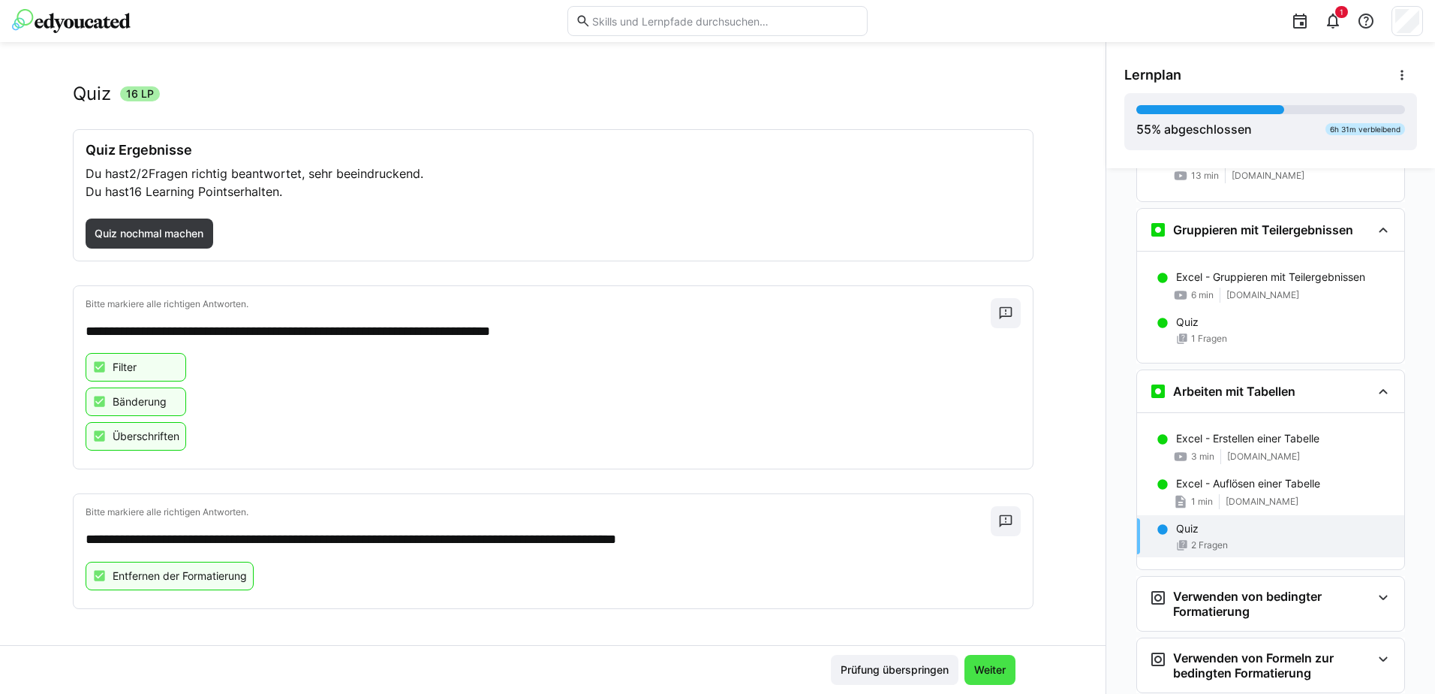
click at [995, 674] on span "Weiter" at bounding box center [990, 669] width 36 height 15
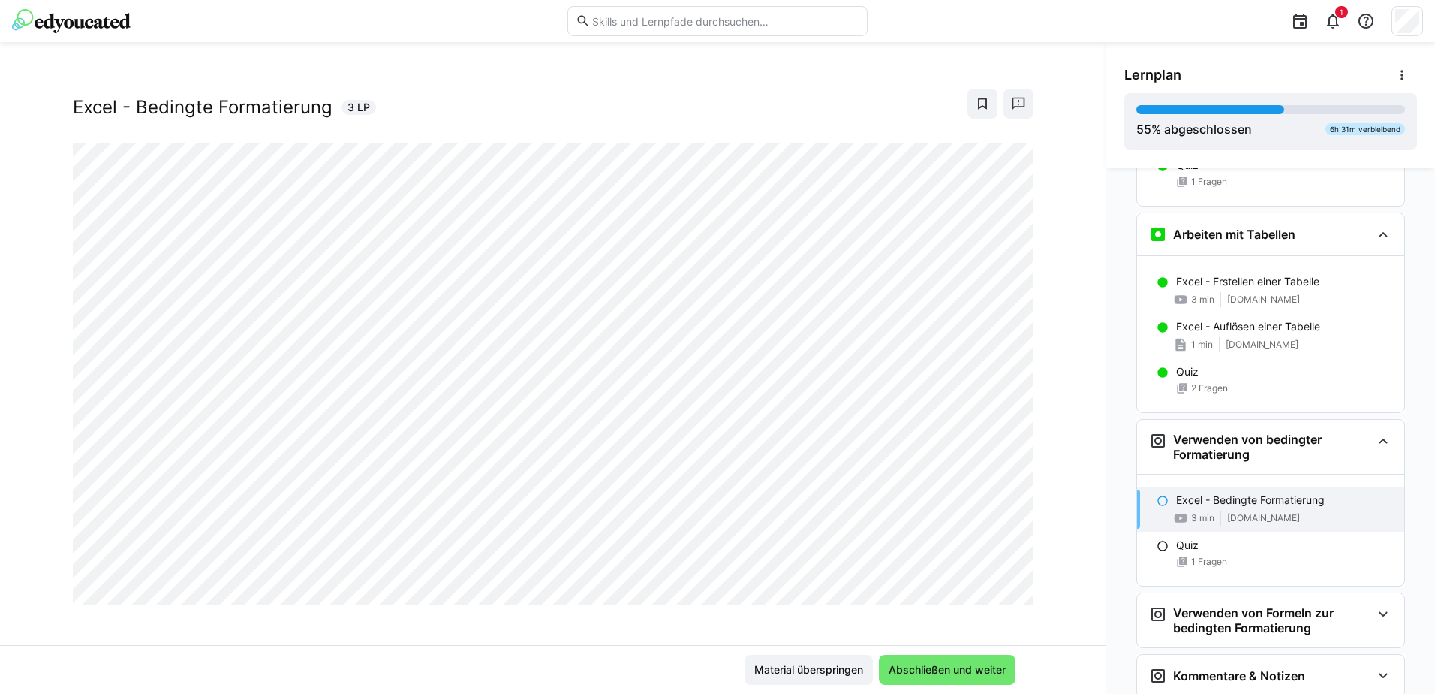
scroll to position [26, 0]
